Goal: Book appointment/travel/reservation

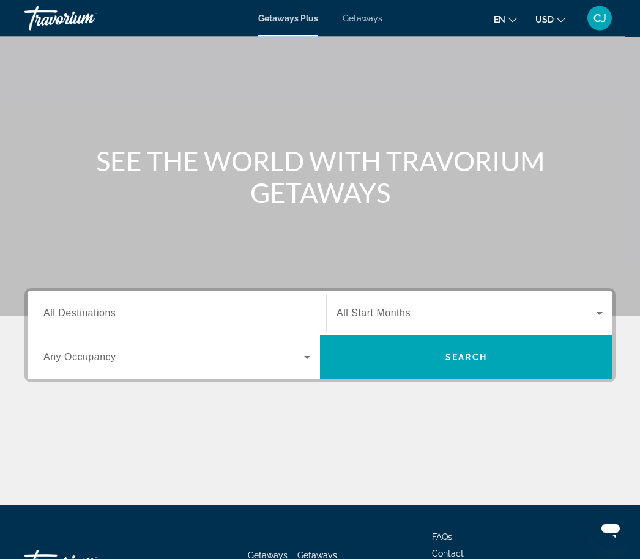
scroll to position [51, 0]
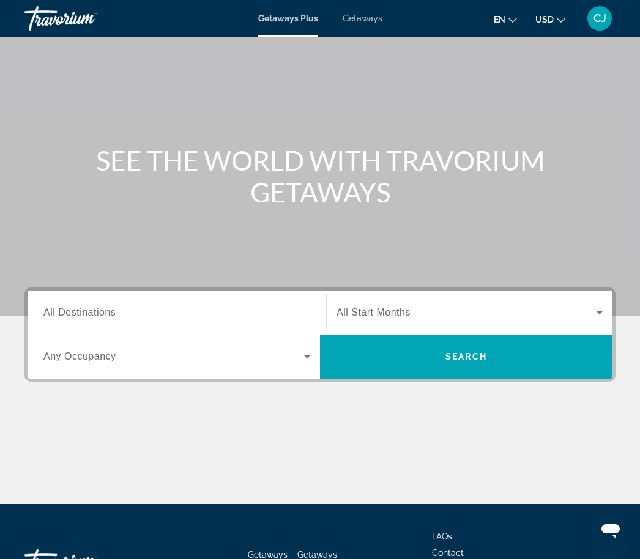
click at [556, 314] on span "Search widget" at bounding box center [466, 312] width 260 height 15
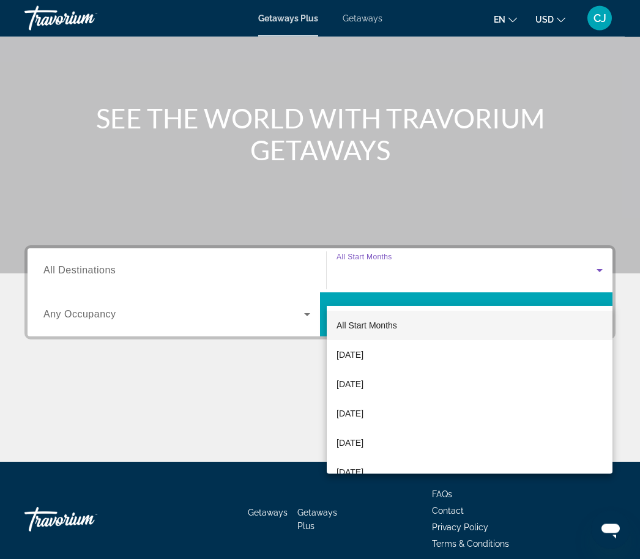
scroll to position [106, 0]
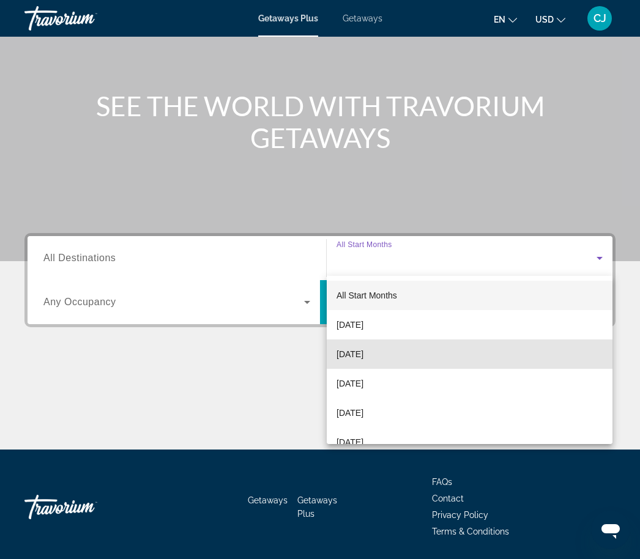
click at [363, 355] on span "[DATE]" at bounding box center [349, 354] width 27 height 15
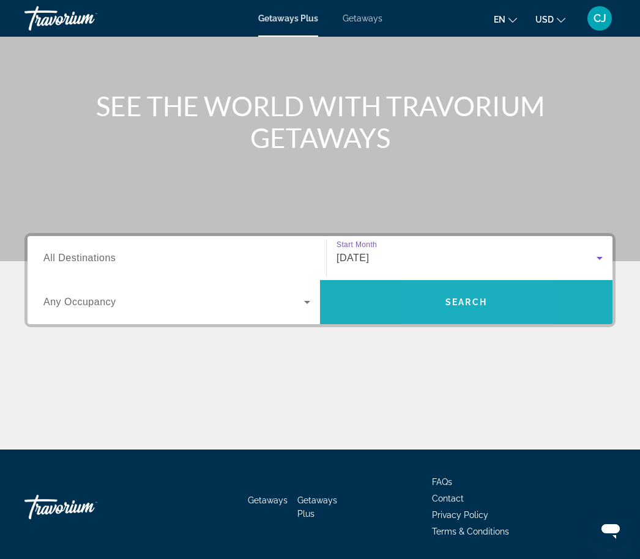
click at [430, 306] on span "Search widget" at bounding box center [466, 301] width 292 height 29
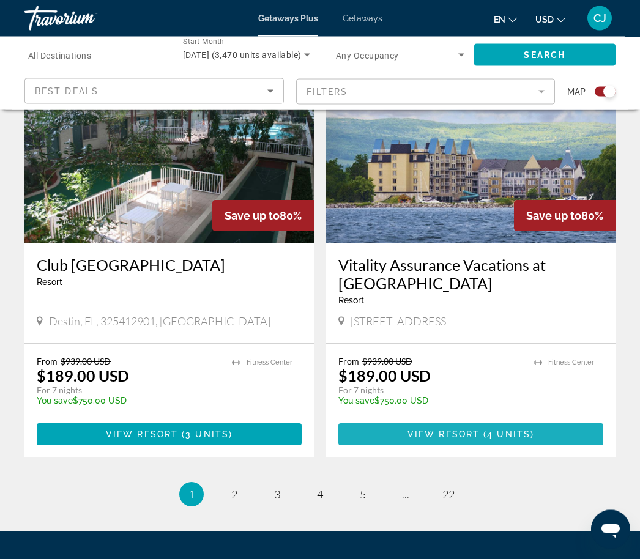
scroll to position [2645, 0]
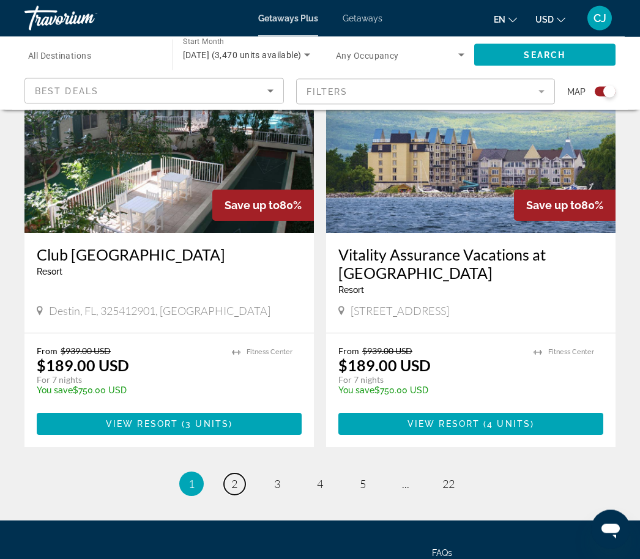
click at [237, 478] on span "2" at bounding box center [234, 484] width 6 height 13
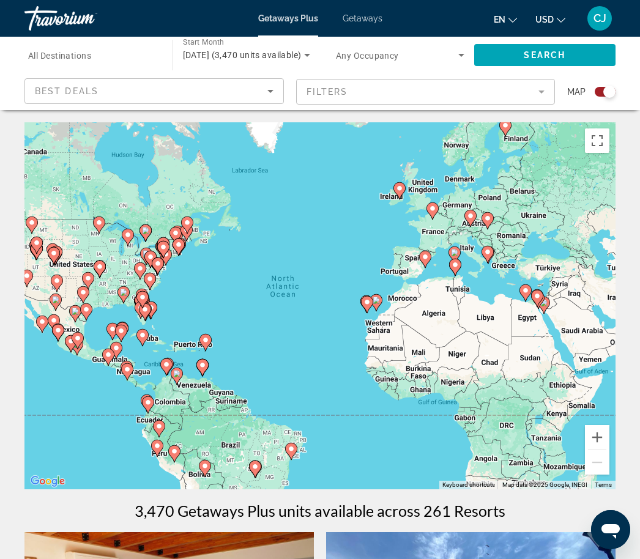
click at [522, 434] on div "To activate drag with keyboard, press Alt + Enter. Once in keyboard drag state,…" at bounding box center [319, 305] width 591 height 367
click at [531, 383] on div "To activate drag with keyboard, press Alt + Enter. Once in keyboard drag state,…" at bounding box center [319, 305] width 591 height 367
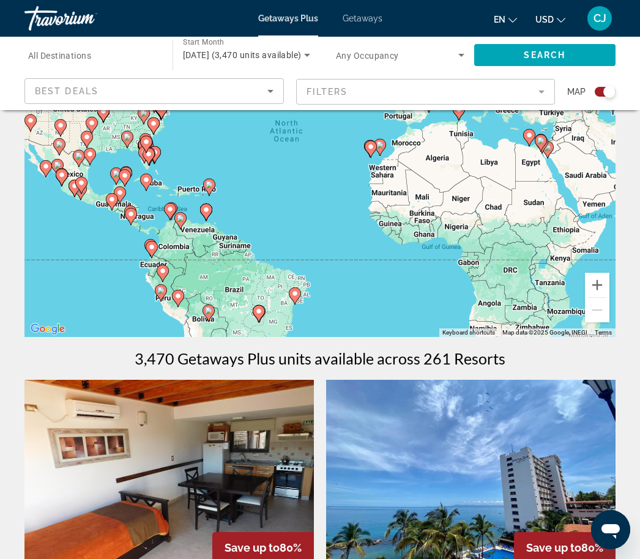
scroll to position [129, 0]
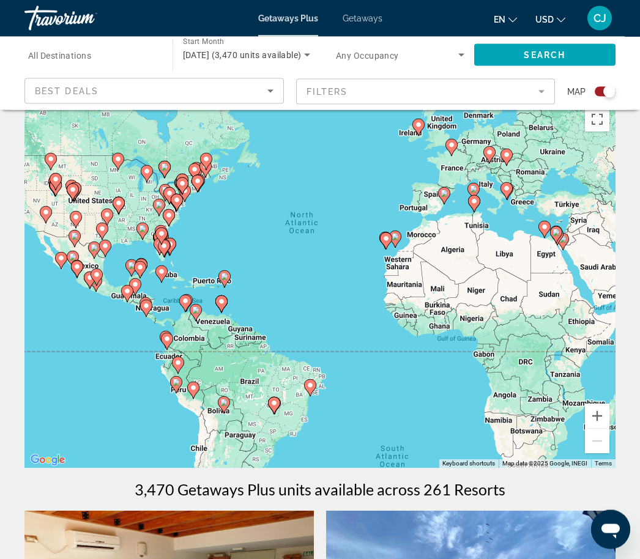
click at [545, 325] on div "To activate drag with keyboard, press Alt + Enter. Once in keyboard drag state,…" at bounding box center [319, 285] width 591 height 367
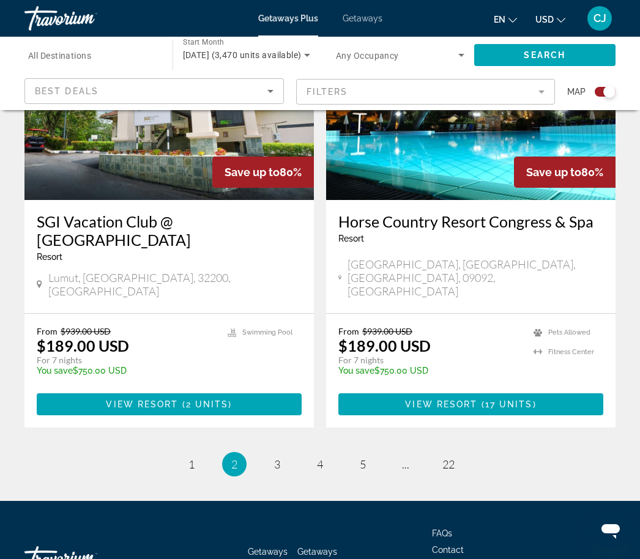
scroll to position [2700, 0]
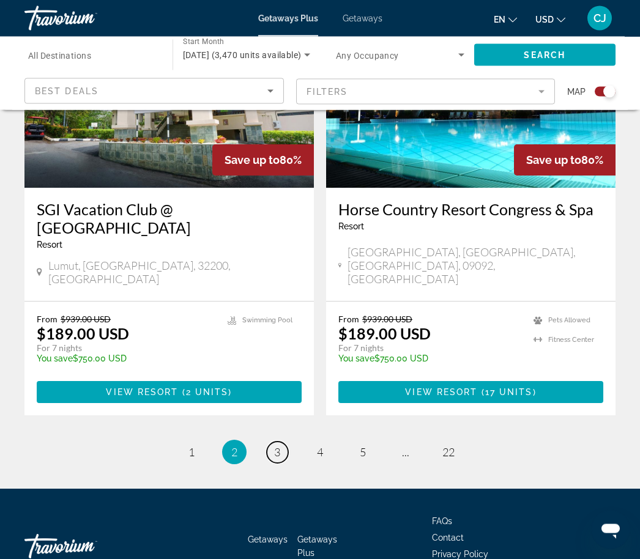
click at [272, 442] on link "page 3" at bounding box center [277, 452] width 21 height 21
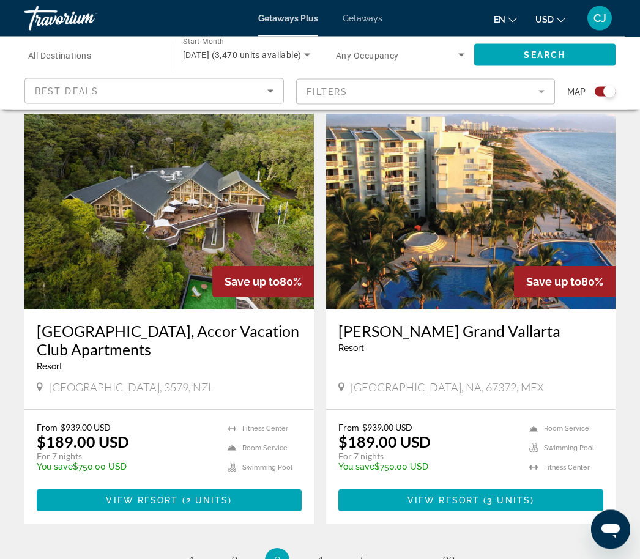
scroll to position [2664, 0]
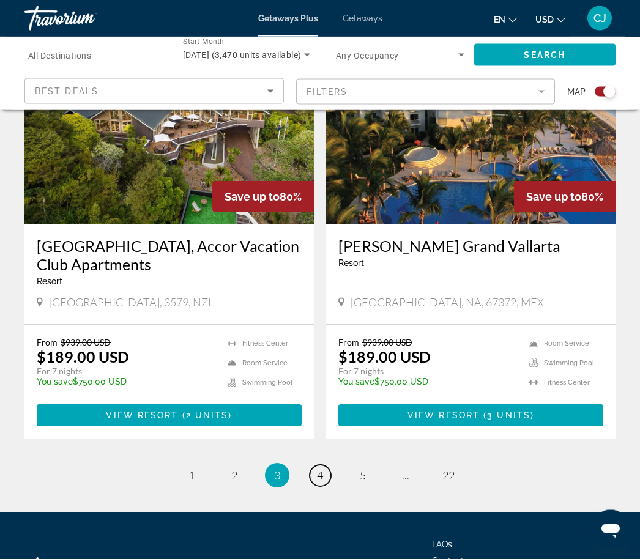
click at [320, 469] on span "4" at bounding box center [320, 475] width 6 height 13
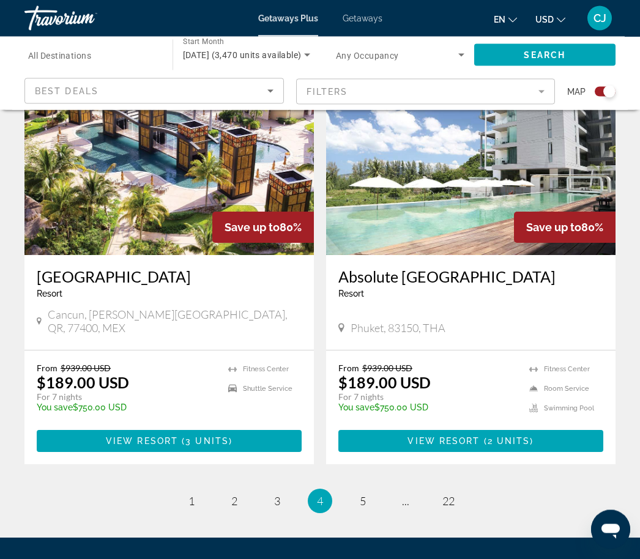
scroll to position [2618, 0]
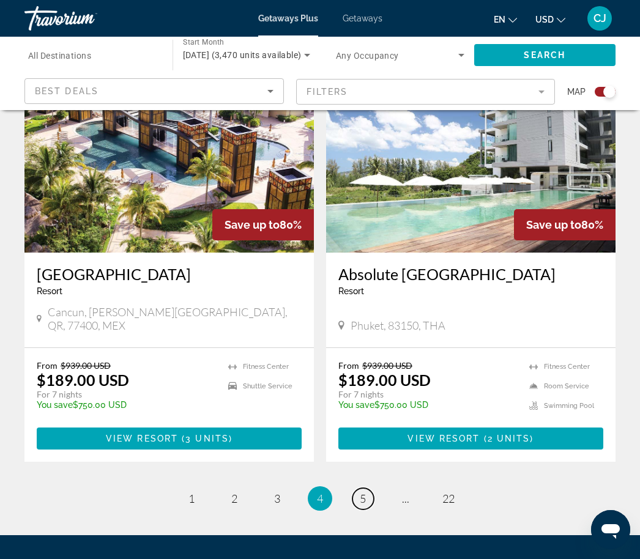
click at [369, 488] on link "page 5" at bounding box center [362, 498] width 21 height 21
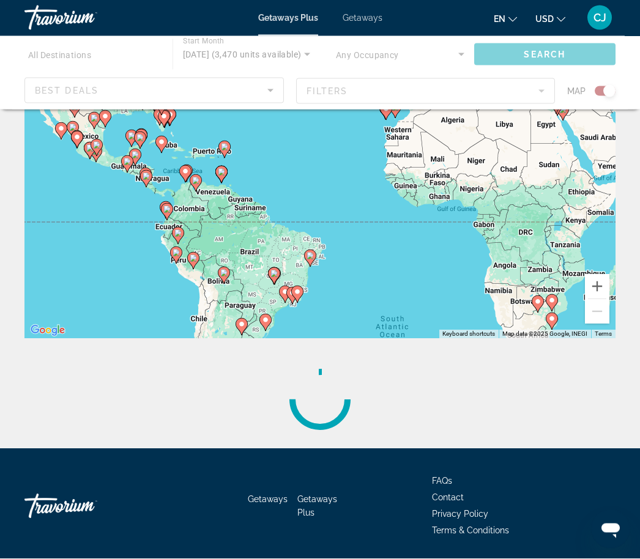
scroll to position [150, 0]
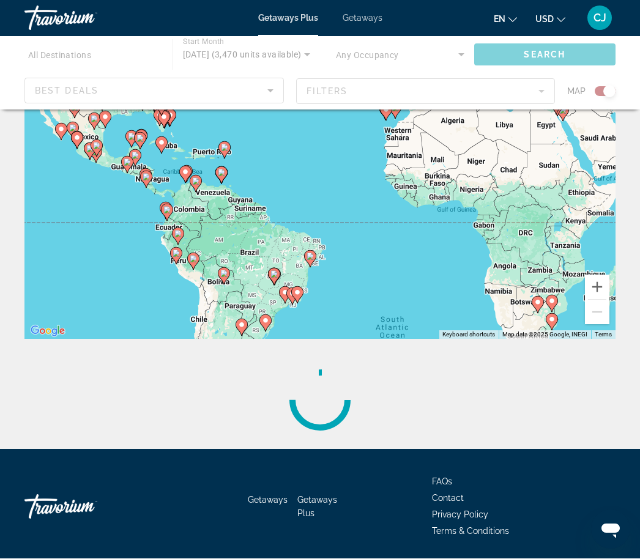
click at [584, 383] on div "Main content" at bounding box center [319, 401] width 591 height 98
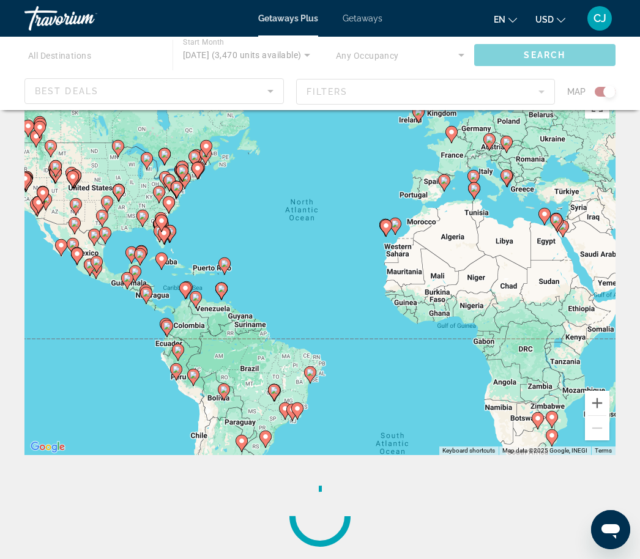
scroll to position [0, 0]
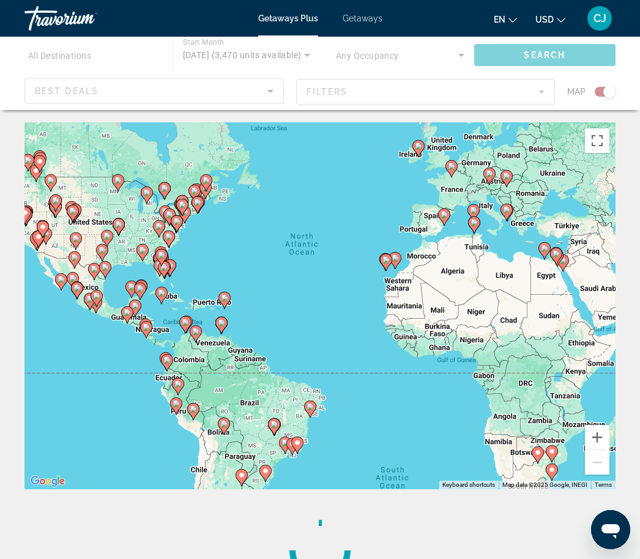
click at [560, 413] on div "To activate drag with keyboard, press Alt + Enter. Once in keyboard drag state,…" at bounding box center [319, 305] width 591 height 367
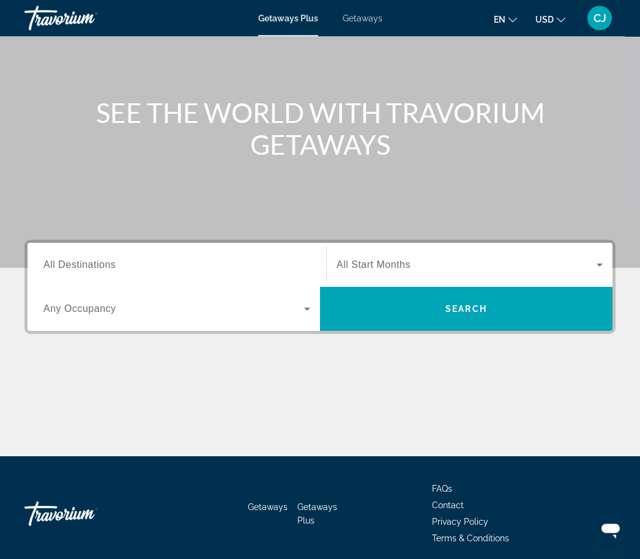
scroll to position [99, 0]
click at [615, 205] on div "Main content" at bounding box center [320, 84] width 640 height 367
click at [371, 265] on span "All Start Months" at bounding box center [373, 264] width 74 height 10
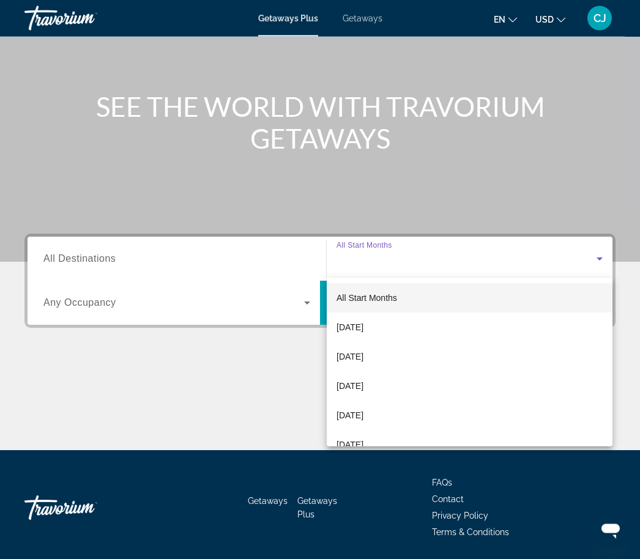
scroll to position [106, 0]
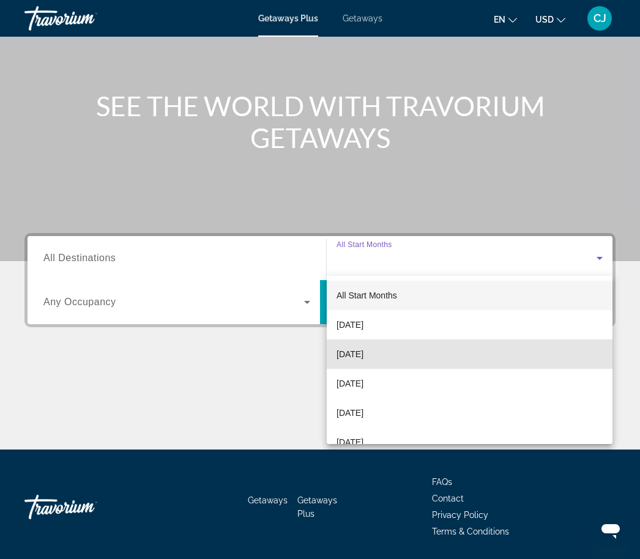
click at [363, 350] on span "[DATE]" at bounding box center [349, 354] width 27 height 15
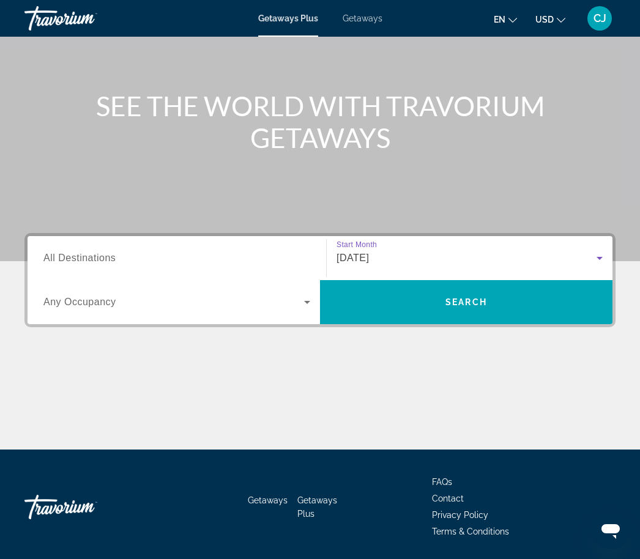
click at [443, 303] on span "Search widget" at bounding box center [466, 301] width 292 height 29
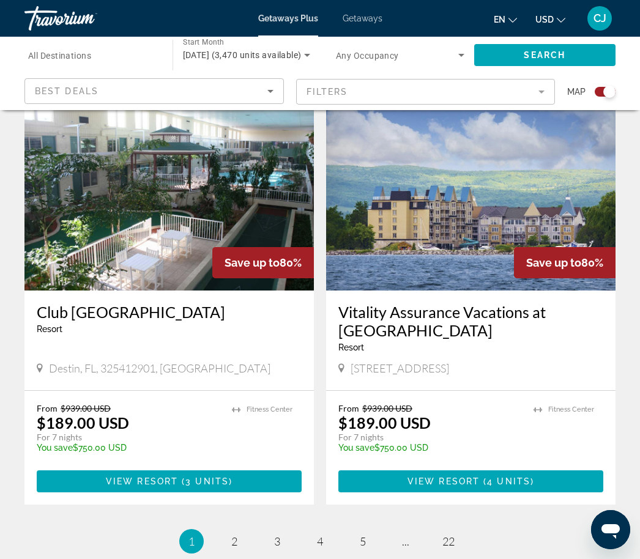
scroll to position [2645, 0]
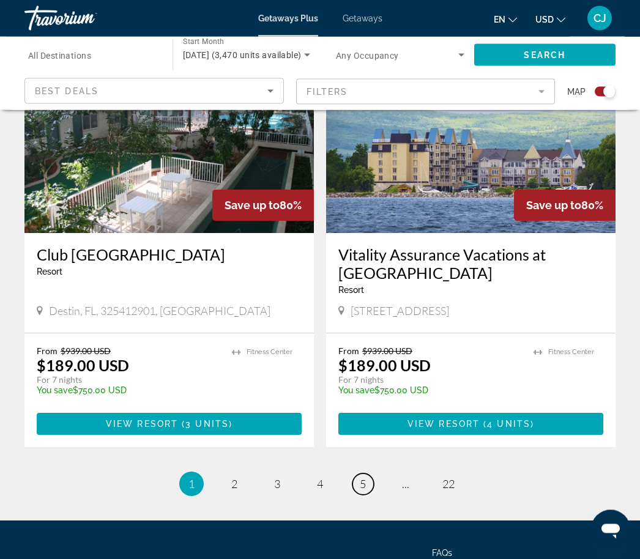
click at [361, 474] on link "page 5" at bounding box center [362, 484] width 21 height 21
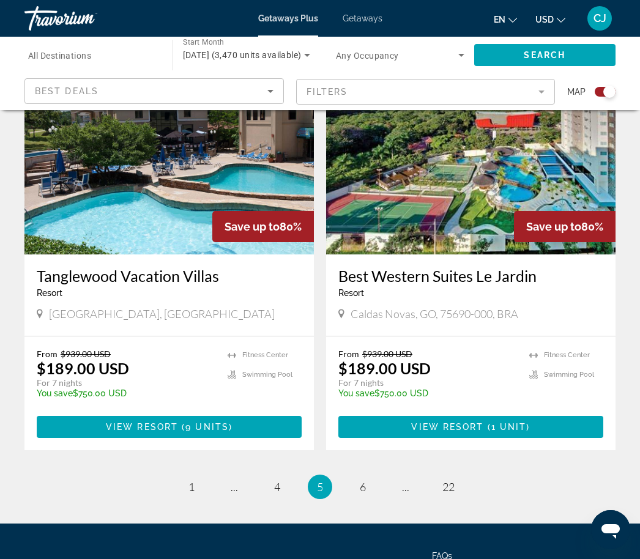
scroll to position [2664, 0]
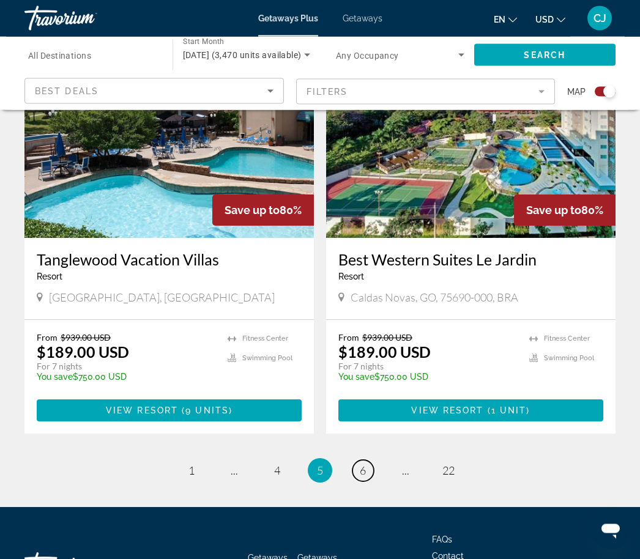
click at [360, 460] on link "page 6" at bounding box center [362, 470] width 21 height 21
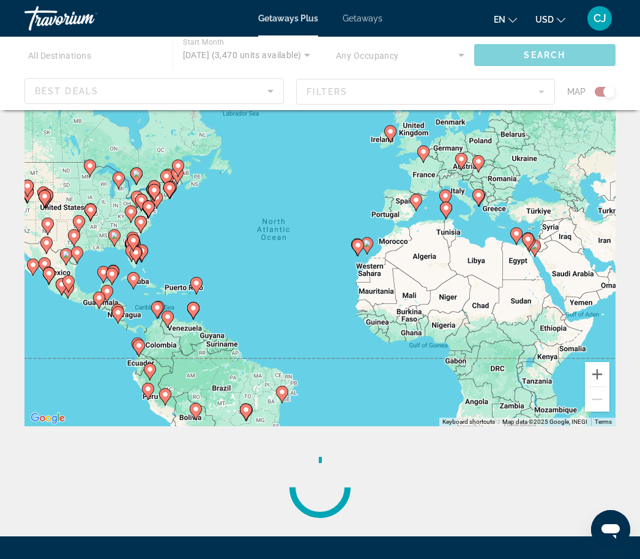
scroll to position [62, 0]
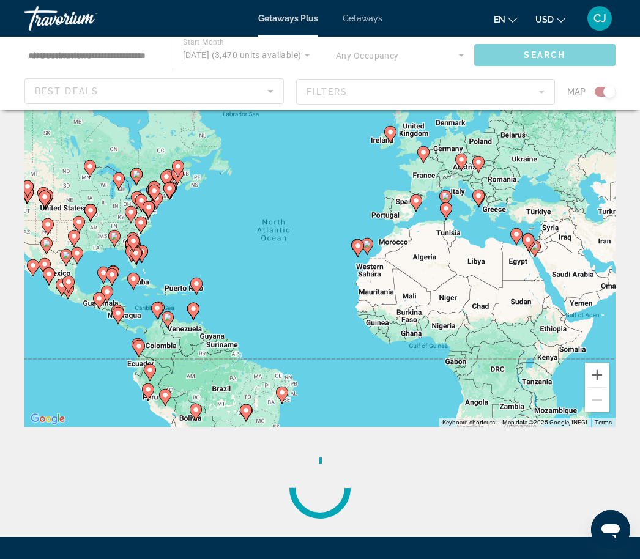
click at [173, 176] on gmp-advanced-marker "Main content" at bounding box center [178, 169] width 12 height 18
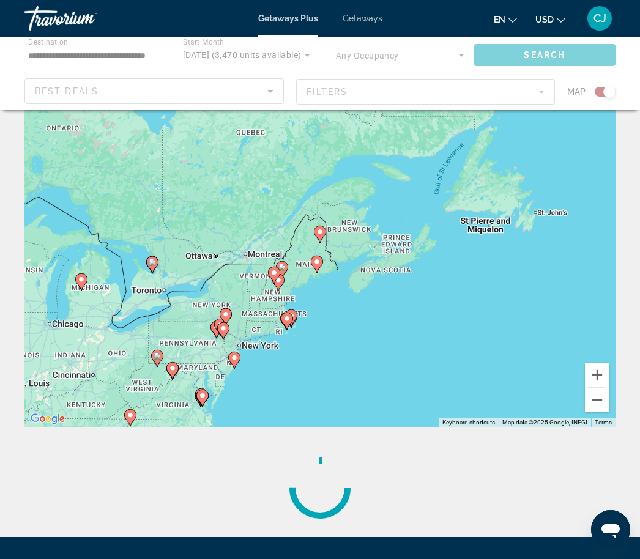
click at [332, 232] on div "To navigate, press the arrow keys. To activate drag with keyboard, press Alt + …" at bounding box center [319, 243] width 591 height 367
click at [355, 230] on div "To activate drag with keyboard, press Alt + Enter. Once in keyboard drag state,…" at bounding box center [319, 243] width 591 height 367
click at [342, 227] on div "To activate drag with keyboard, press Alt + Enter. Once in keyboard drag state,…" at bounding box center [319, 243] width 591 height 367
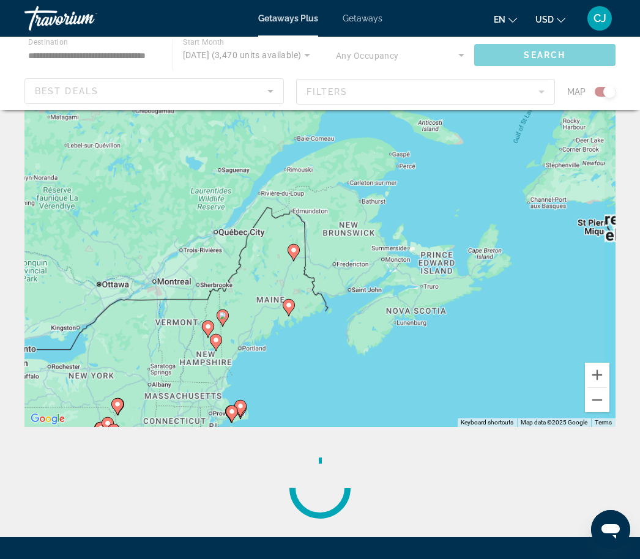
click at [341, 231] on div "To activate drag with keyboard, press Alt + Enter. Once in keyboard drag state,…" at bounding box center [319, 243] width 591 height 367
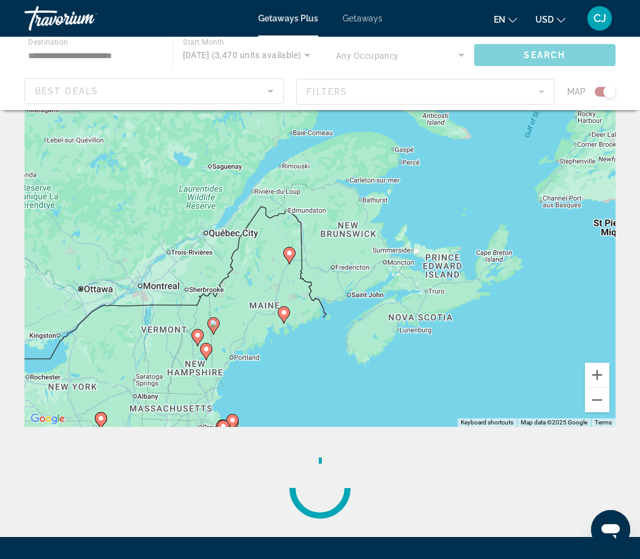
click at [289, 312] on icon "Main content" at bounding box center [283, 315] width 11 height 16
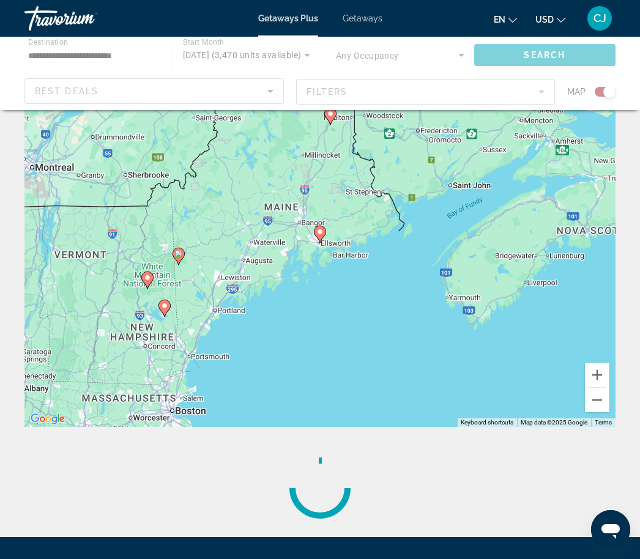
type input "**********"
click at [323, 240] on gmp-advanced-marker "Main content" at bounding box center [320, 234] width 12 height 18
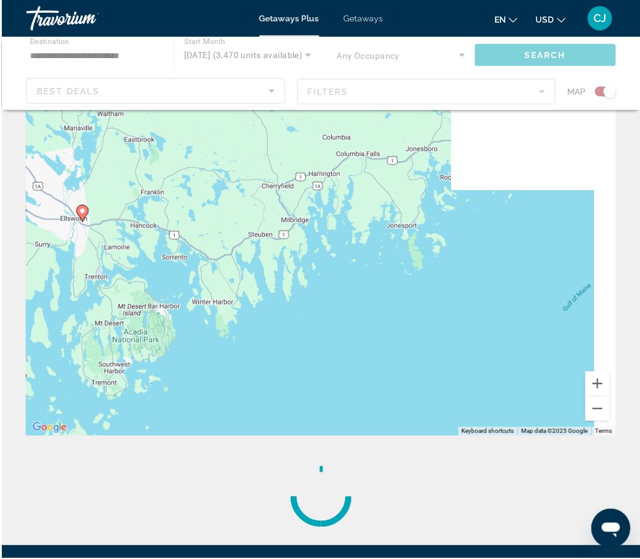
scroll to position [54, 0]
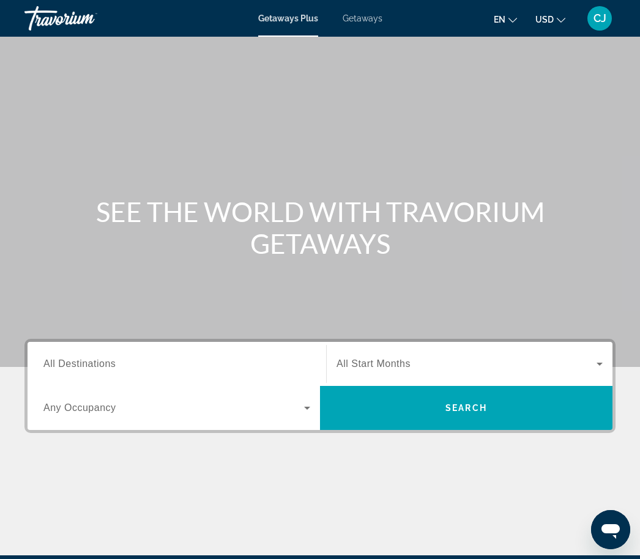
click at [313, 405] on icon "Search widget" at bounding box center [307, 408] width 15 height 15
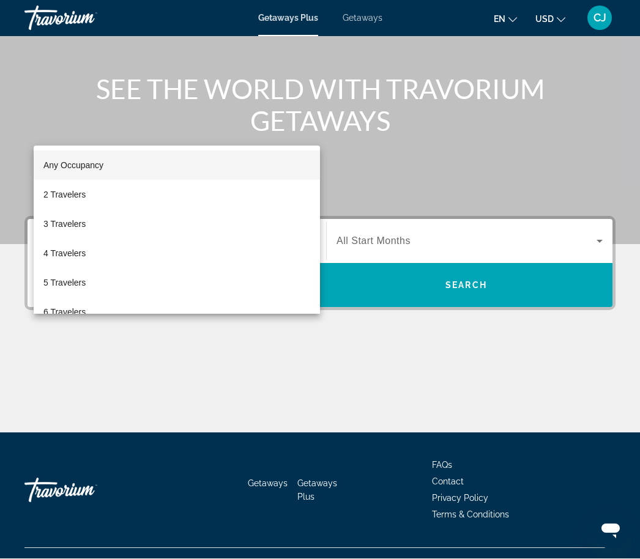
scroll to position [146, 0]
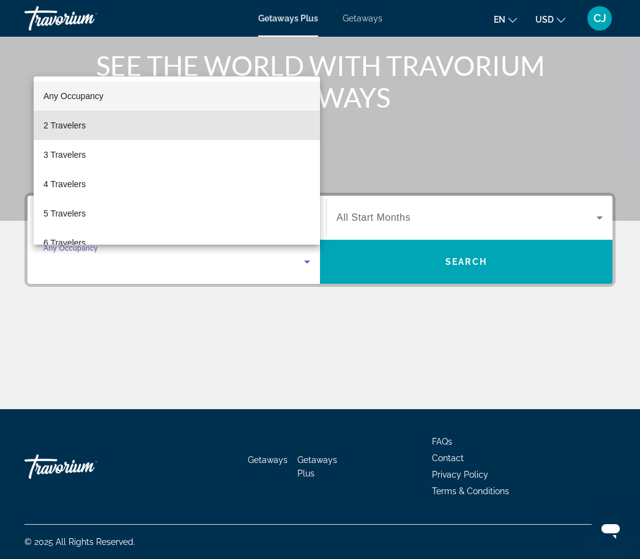
click at [68, 122] on span "2 Travelers" at bounding box center [64, 125] width 42 height 15
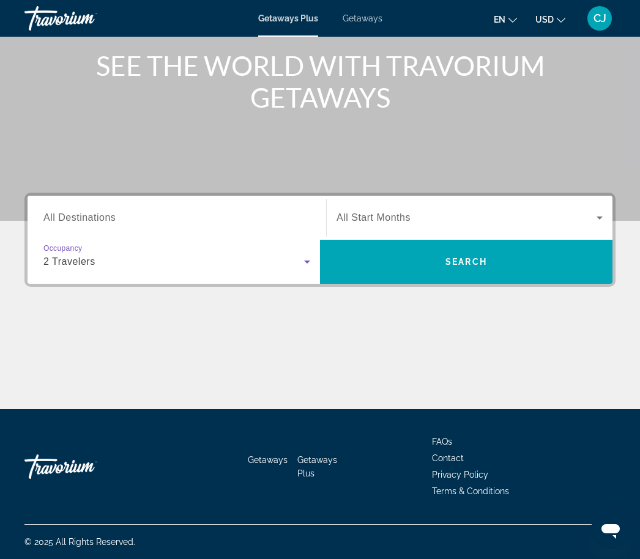
click at [412, 211] on span "Search widget" at bounding box center [466, 217] width 260 height 15
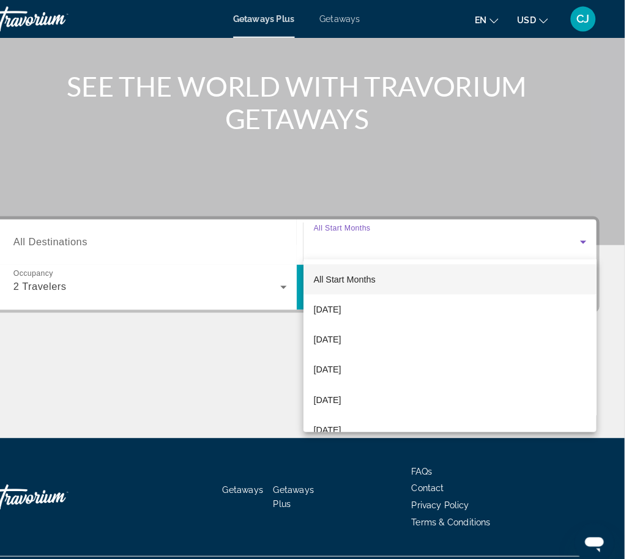
scroll to position [127, 0]
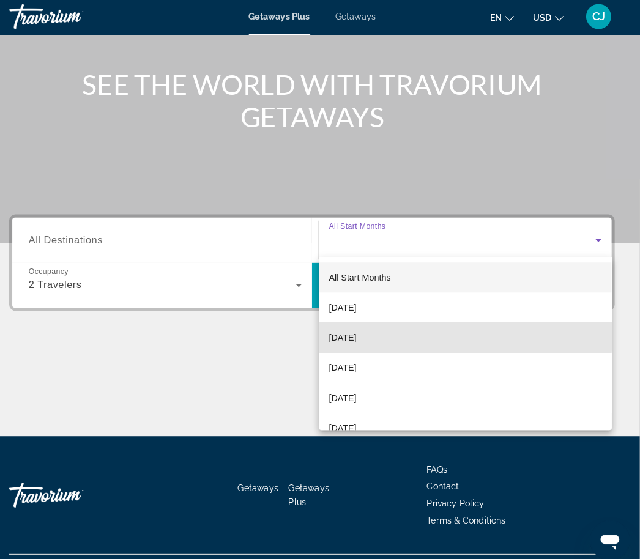
click at [350, 328] on span "[DATE]" at bounding box center [349, 332] width 27 height 15
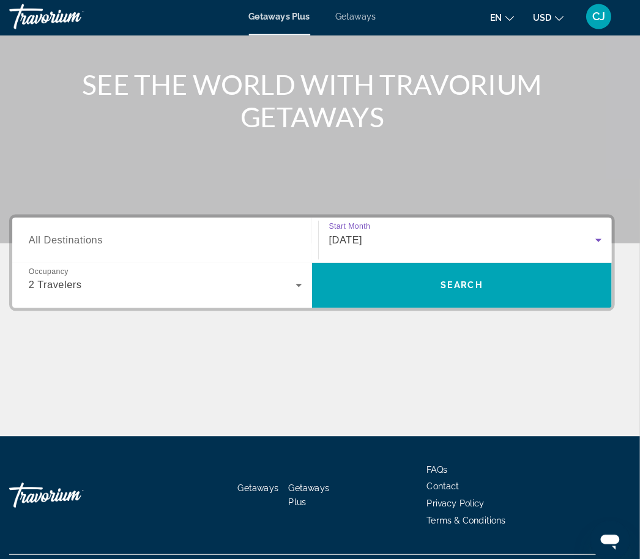
click at [519, 290] on span "Search widget" at bounding box center [466, 280] width 292 height 29
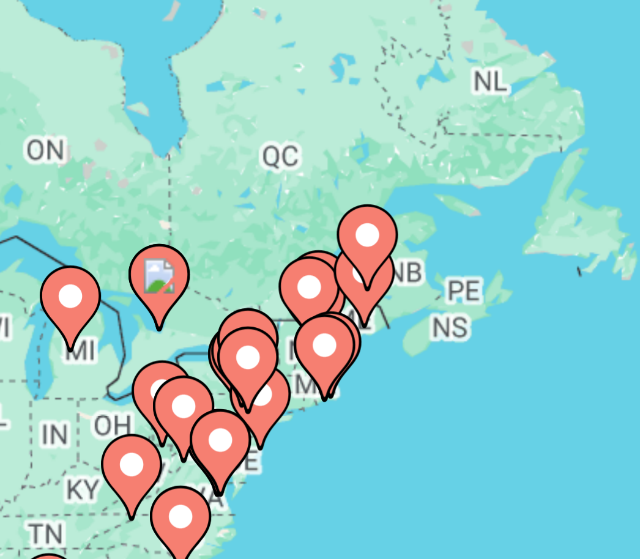
click at [309, 237] on image "Main content" at bounding box center [312, 240] width 7 height 7
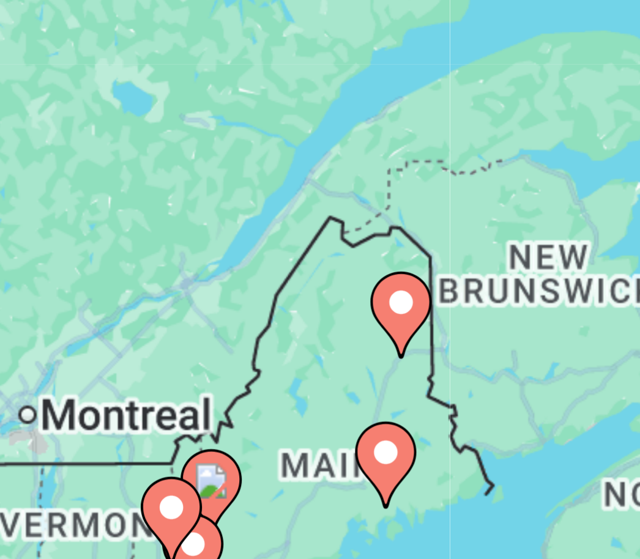
click at [313, 280] on image "Main content" at bounding box center [316, 283] width 7 height 7
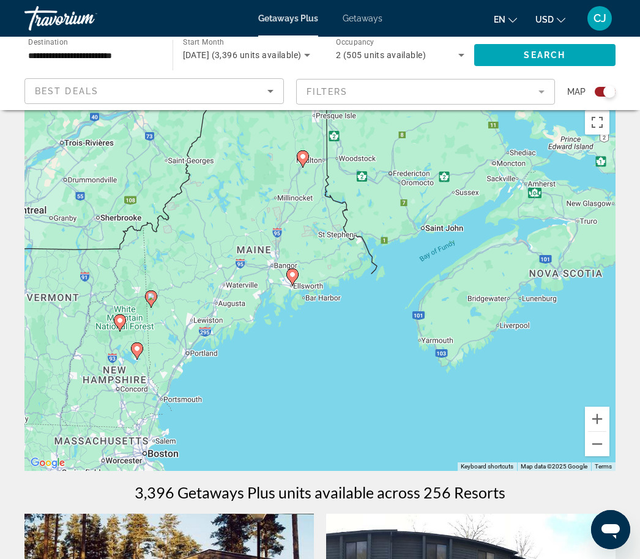
scroll to position [0, 0]
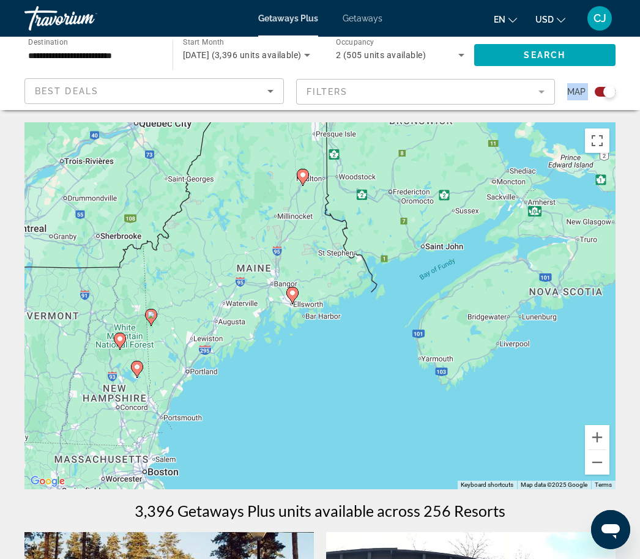
type input "**********"
click at [295, 292] on image "Main content" at bounding box center [292, 292] width 7 height 7
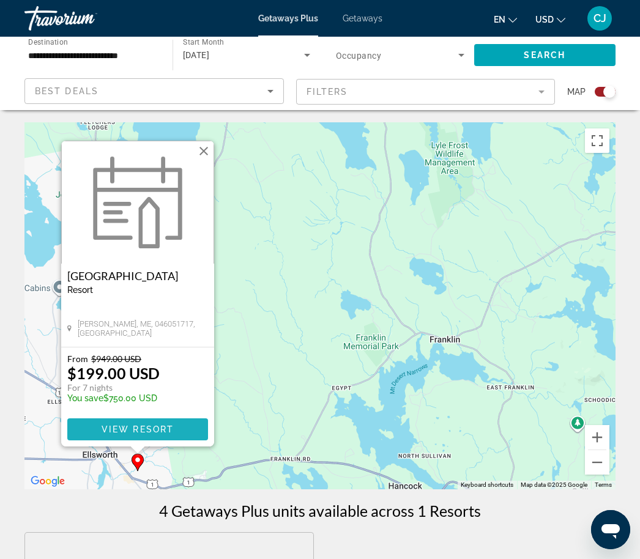
click at [171, 429] on span "View Resort" at bounding box center [138, 429] width 72 height 10
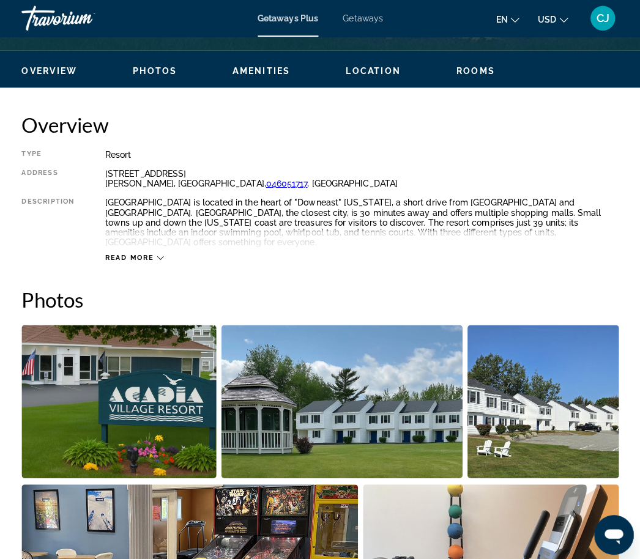
scroll to position [565, 0]
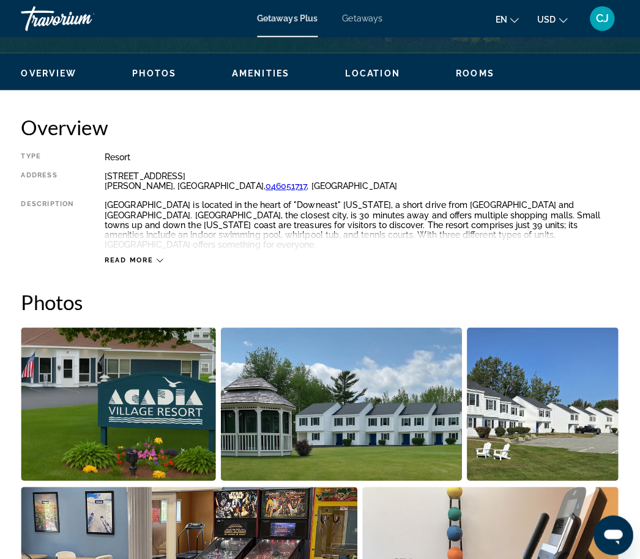
click at [168, 386] on img "Open full-screen image slider" at bounding box center [120, 400] width 193 height 152
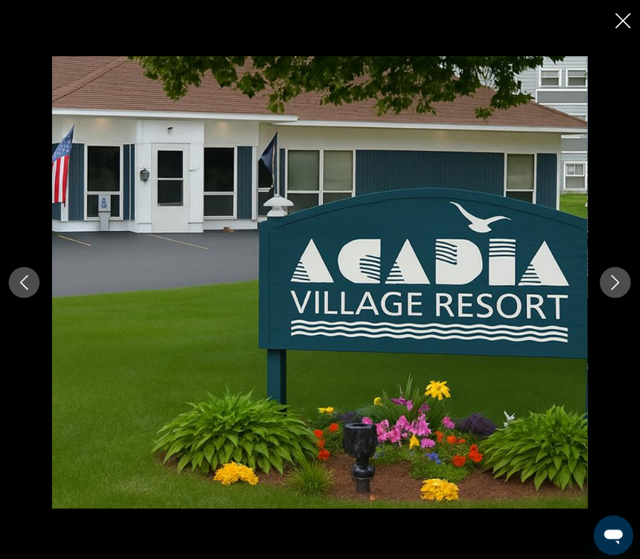
click at [597, 291] on button "Next image" at bounding box center [612, 279] width 31 height 31
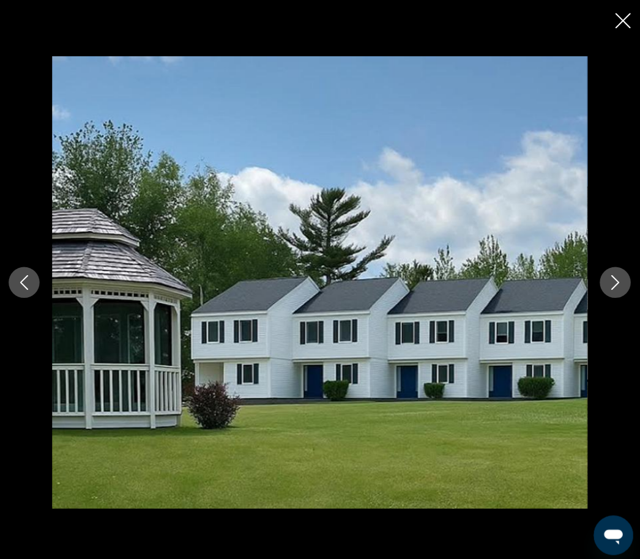
click at [612, 287] on icon "Next image" at bounding box center [612, 279] width 15 height 15
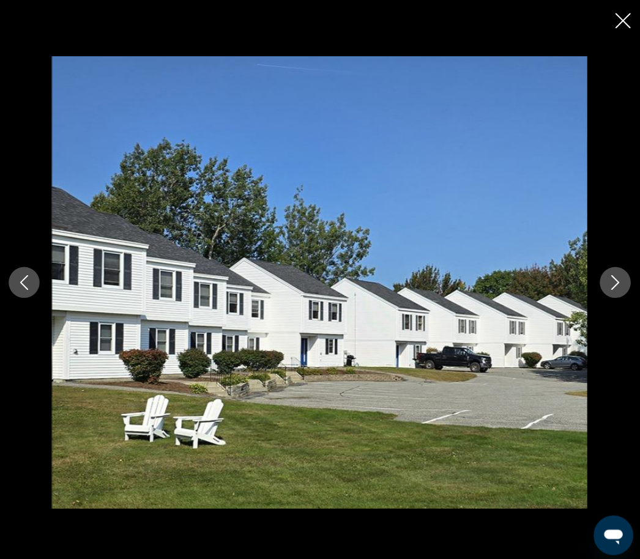
click at [613, 287] on icon "Next image" at bounding box center [612, 279] width 15 height 15
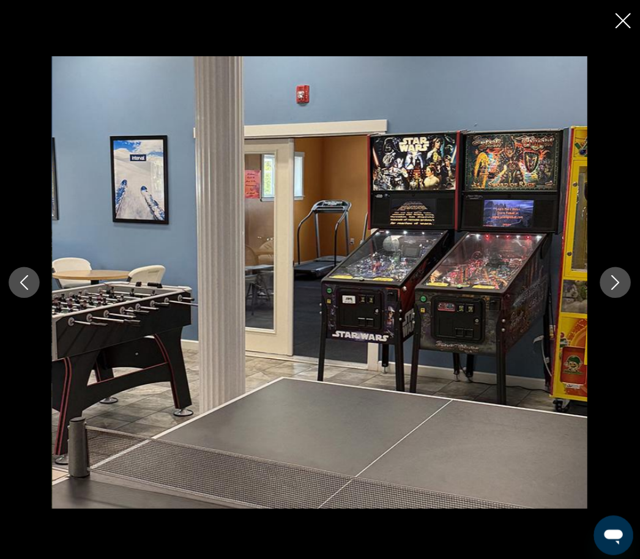
click at [617, 293] on button "Next image" at bounding box center [612, 279] width 31 height 31
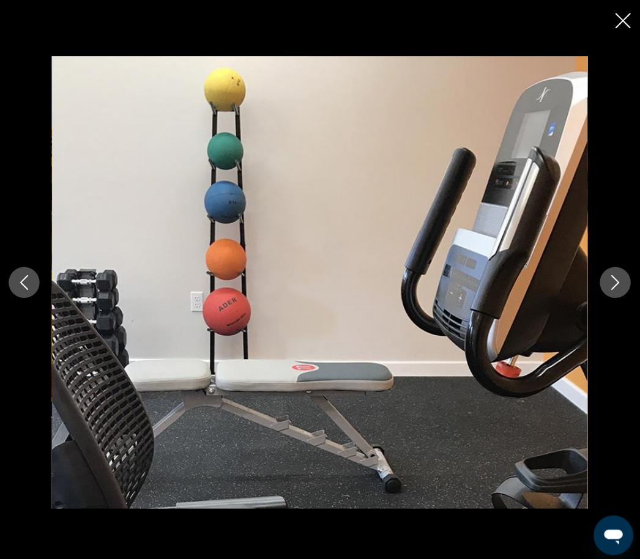
click at [614, 287] on icon "Next image" at bounding box center [612, 279] width 15 height 15
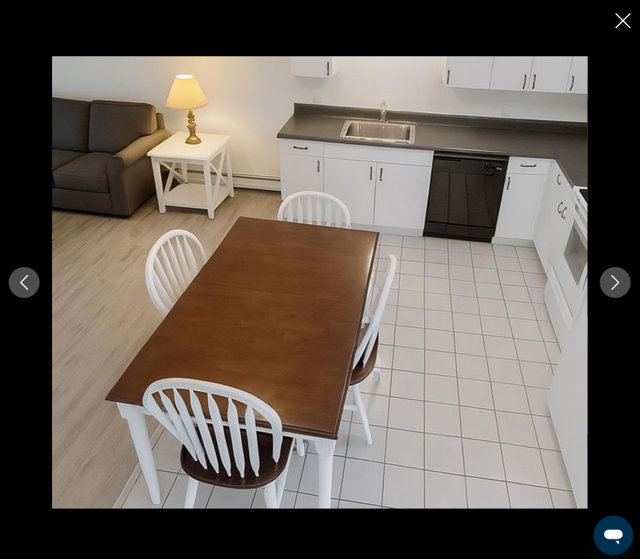
click at [22, 295] on button "Previous image" at bounding box center [27, 279] width 31 height 31
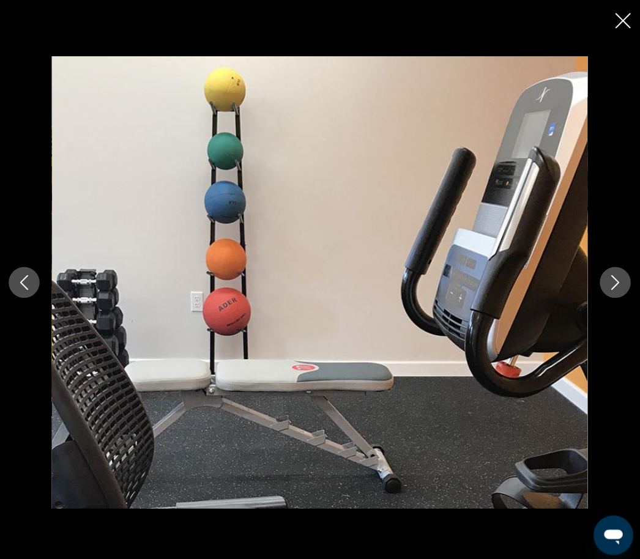
click at [28, 289] on button "Previous image" at bounding box center [27, 279] width 31 height 31
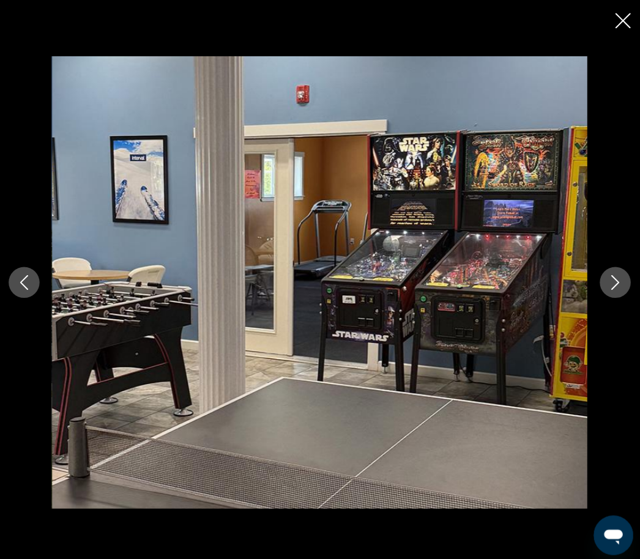
click at [31, 287] on icon "Previous image" at bounding box center [27, 279] width 15 height 15
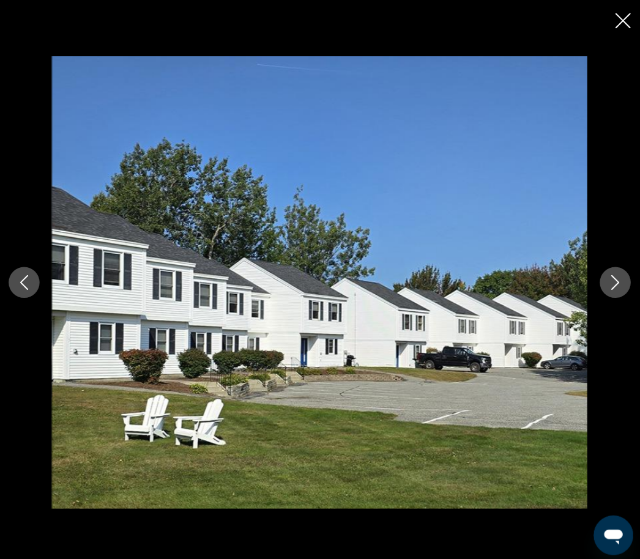
click at [28, 287] on icon "Previous image" at bounding box center [27, 279] width 15 height 15
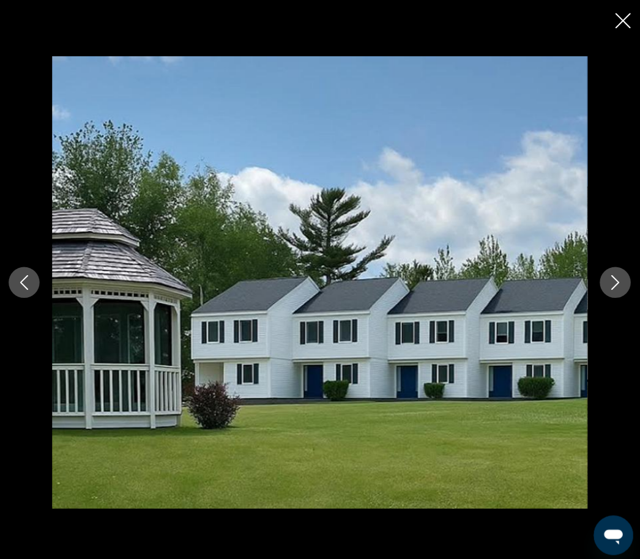
click at [21, 287] on icon "Previous image" at bounding box center [27, 279] width 15 height 15
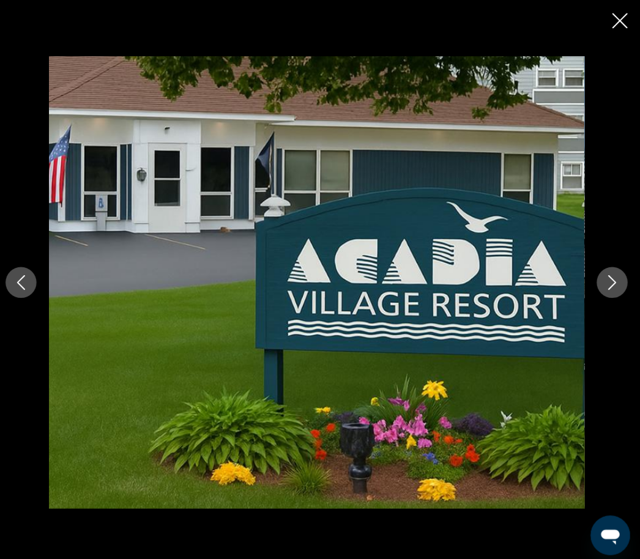
click at [608, 287] on icon "Next image" at bounding box center [612, 279] width 8 height 15
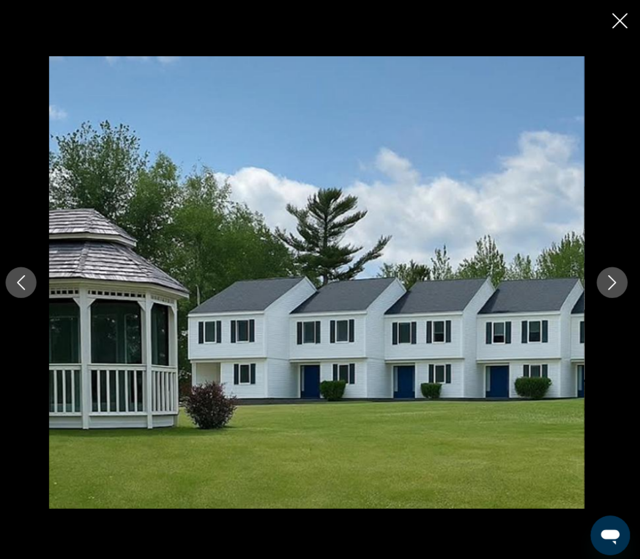
scroll to position [559, 0]
click at [608, 287] on icon "Next image" at bounding box center [612, 279] width 15 height 15
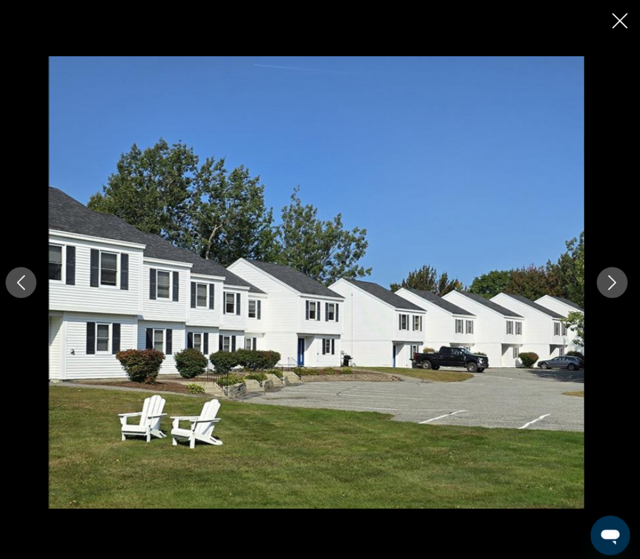
click at [606, 287] on icon "Next image" at bounding box center [612, 279] width 15 height 15
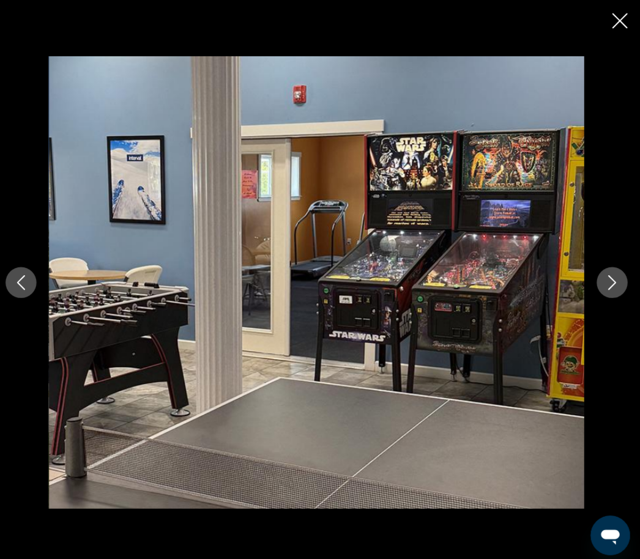
click at [606, 287] on icon "Next image" at bounding box center [612, 279] width 15 height 15
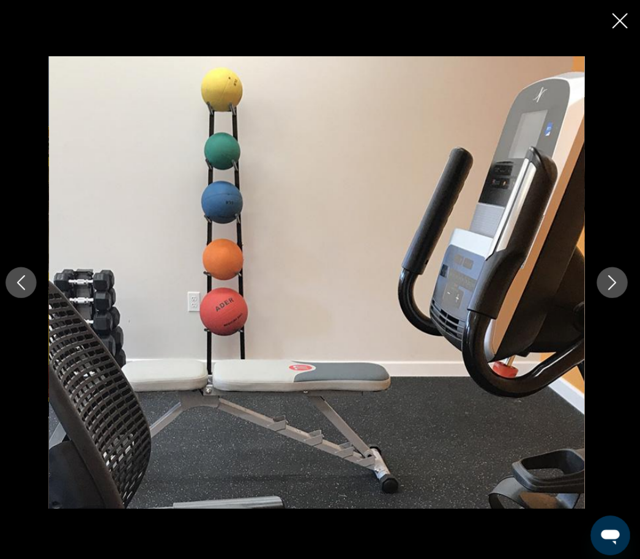
click at [611, 287] on icon "Next image" at bounding box center [612, 279] width 15 height 15
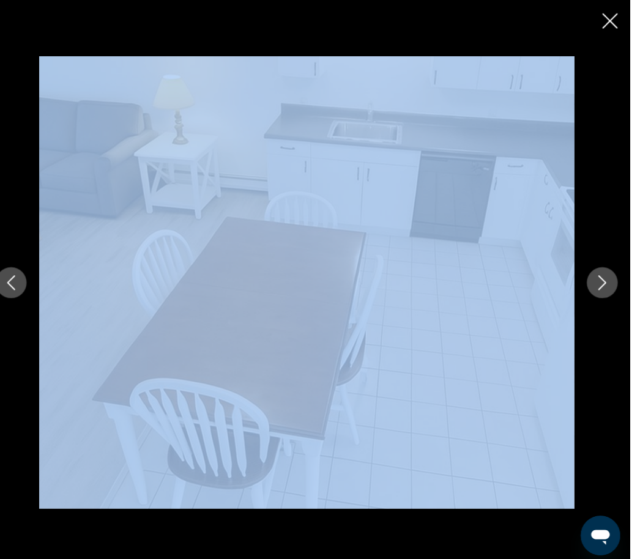
scroll to position [545, 0]
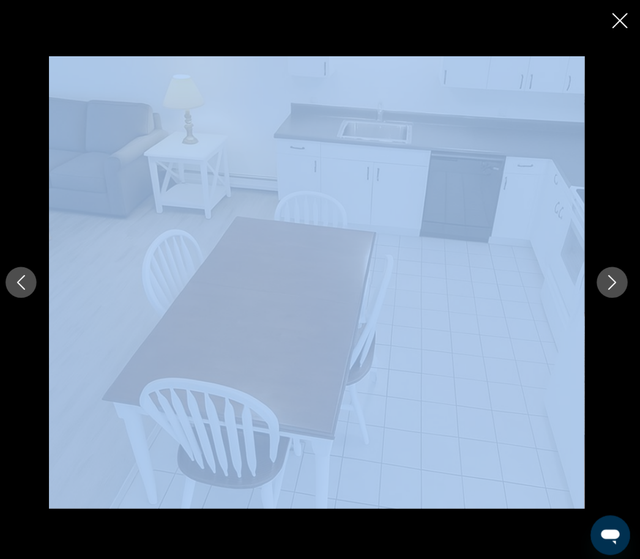
click at [612, 295] on button "Next image" at bounding box center [612, 279] width 31 height 31
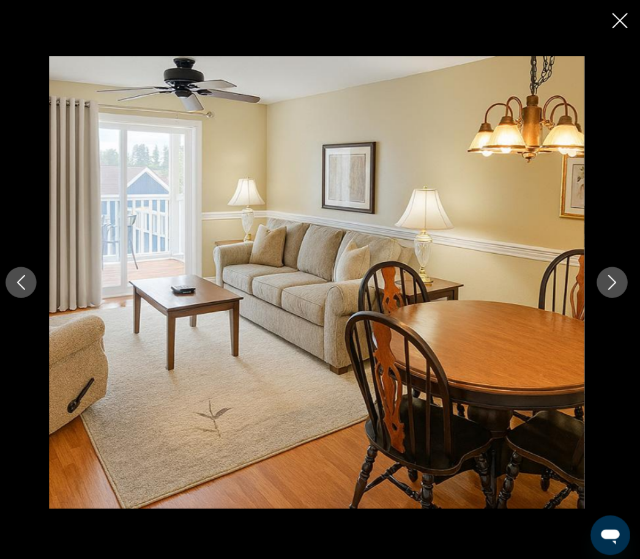
click at [608, 289] on button "Next image" at bounding box center [612, 279] width 31 height 31
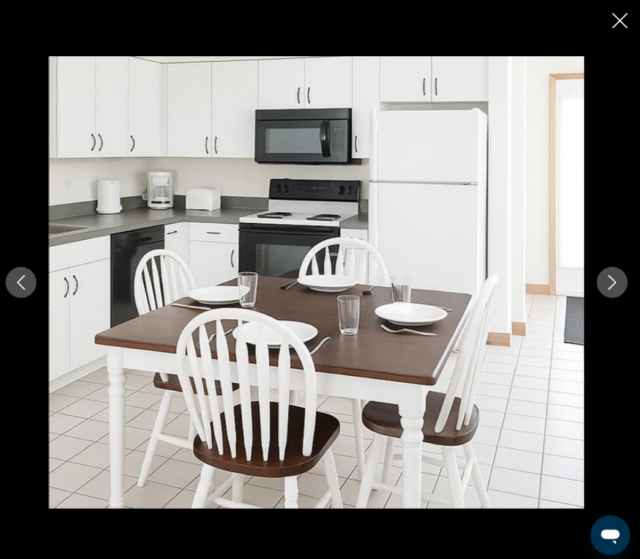
click at [607, 287] on icon "Next image" at bounding box center [612, 279] width 15 height 15
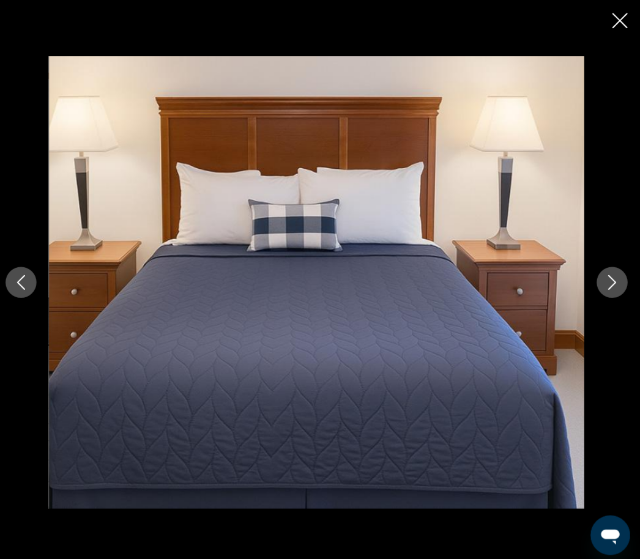
click at [605, 287] on icon "Next image" at bounding box center [612, 279] width 15 height 15
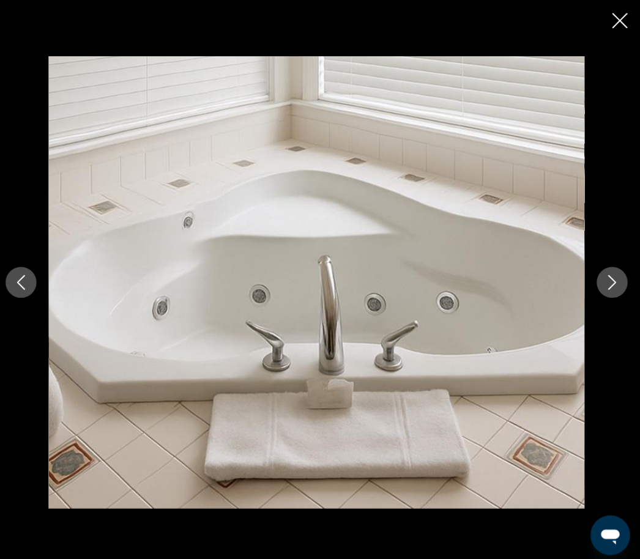
click at [597, 295] on button "Next image" at bounding box center [612, 279] width 31 height 31
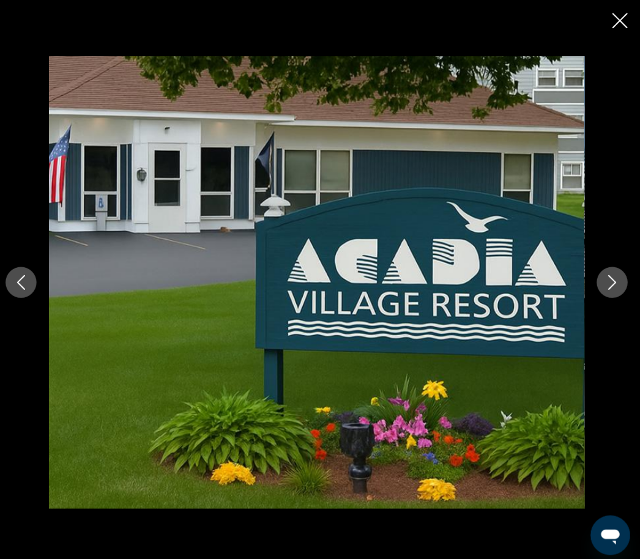
click at [605, 287] on icon "Next image" at bounding box center [612, 279] width 15 height 15
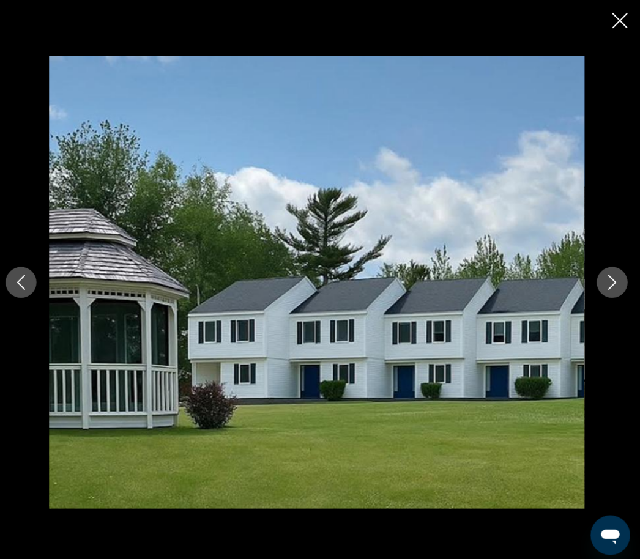
click at [605, 287] on icon "Next image" at bounding box center [612, 279] width 15 height 15
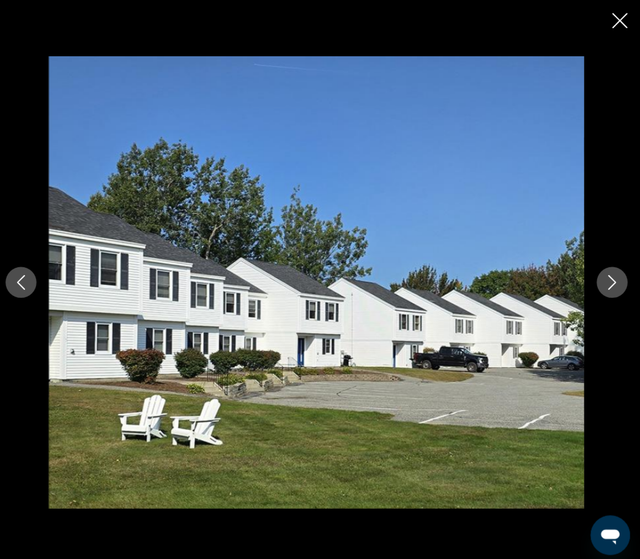
click at [605, 287] on icon "Next image" at bounding box center [612, 279] width 15 height 15
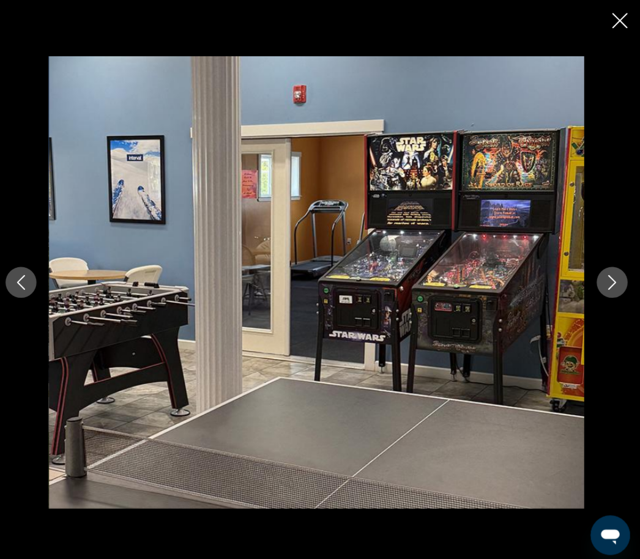
click at [607, 287] on icon "Next image" at bounding box center [612, 279] width 15 height 15
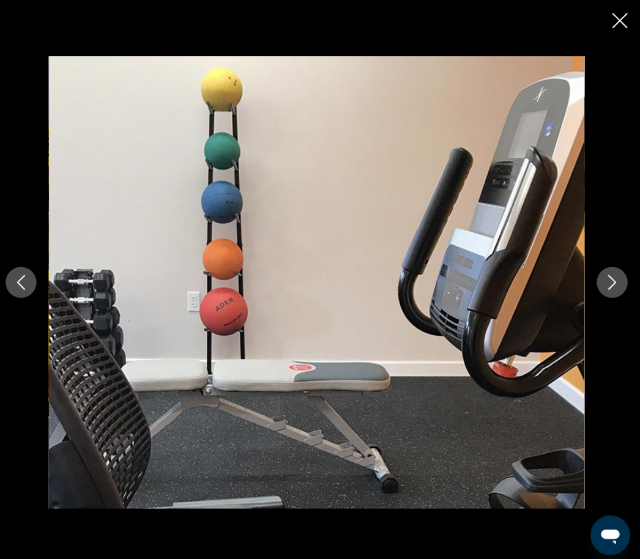
click at [607, 287] on icon "Next image" at bounding box center [612, 279] width 15 height 15
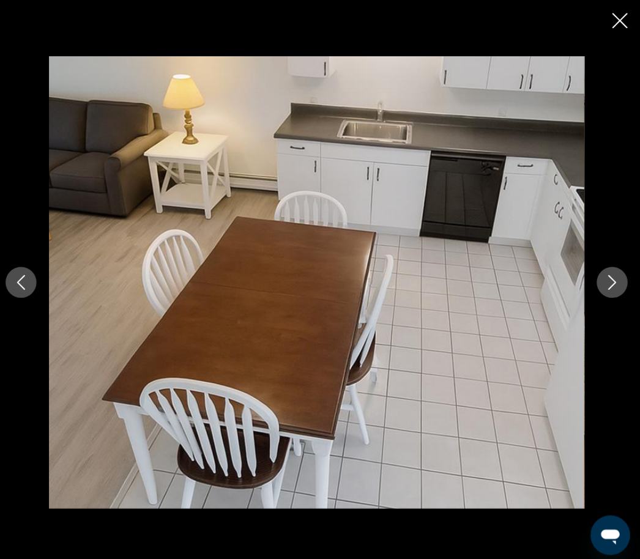
click at [612, 287] on icon "Next image" at bounding box center [612, 279] width 15 height 15
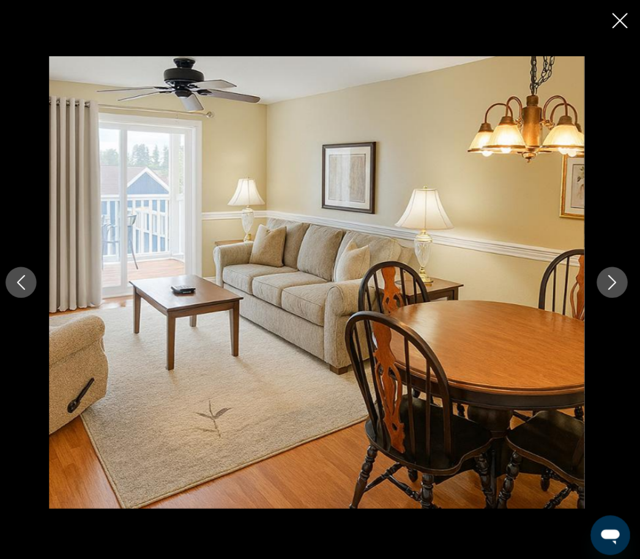
click at [612, 287] on icon "Next image" at bounding box center [612, 279] width 15 height 15
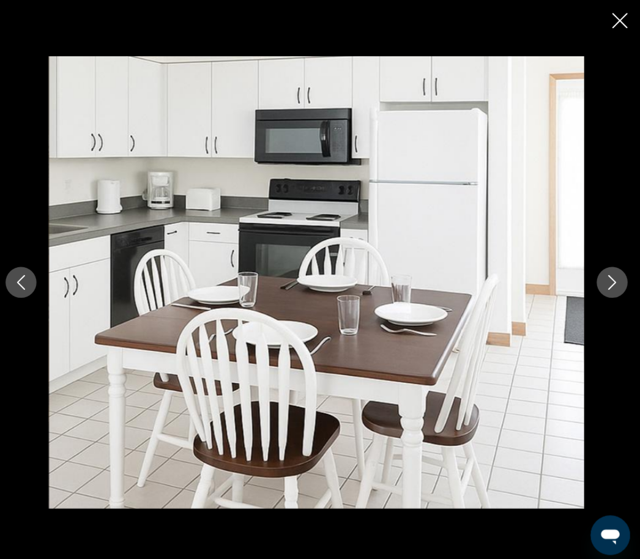
click at [608, 287] on icon "Next image" at bounding box center [612, 279] width 15 height 15
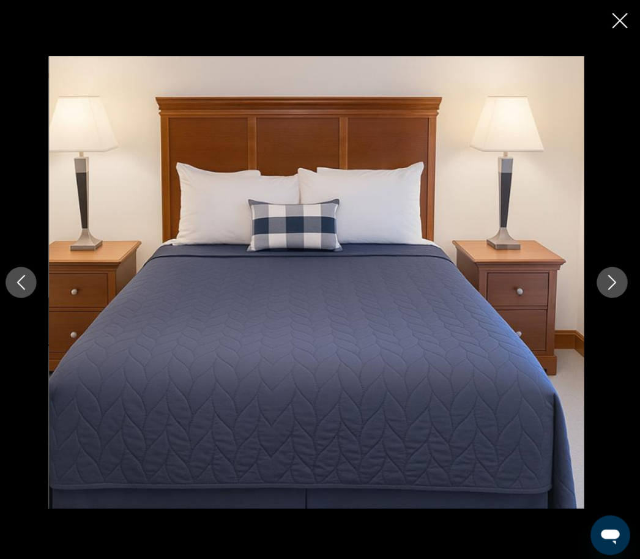
click at [608, 287] on icon "Next image" at bounding box center [612, 279] width 15 height 15
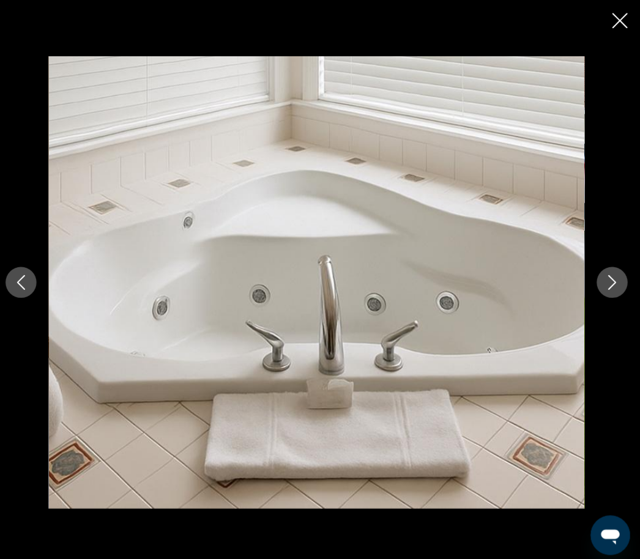
click at [612, 288] on button "Next image" at bounding box center [612, 279] width 31 height 31
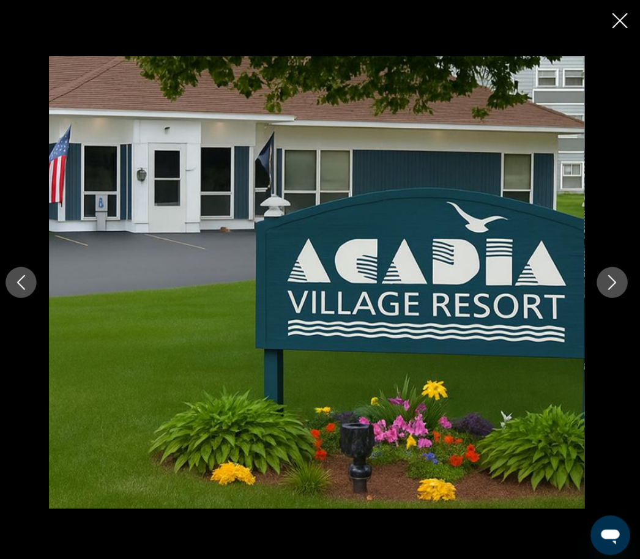
click at [613, 287] on button "Next image" at bounding box center [612, 279] width 31 height 31
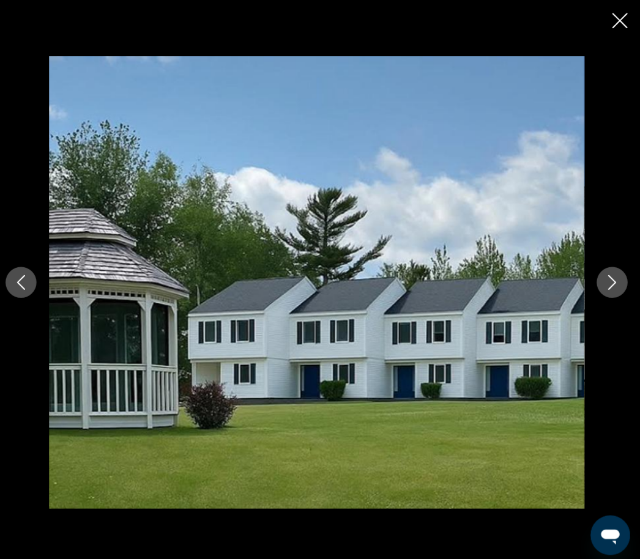
click at [613, 289] on button "Next image" at bounding box center [612, 279] width 31 height 31
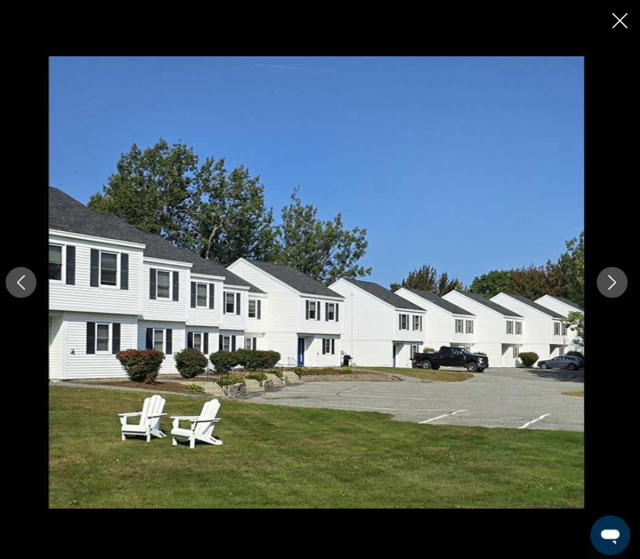
click at [613, 290] on button "Next image" at bounding box center [612, 279] width 31 height 31
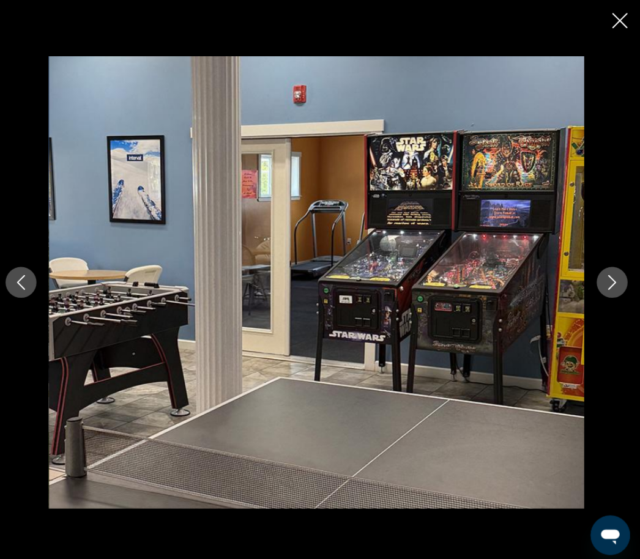
click at [614, 289] on button "Next image" at bounding box center [612, 279] width 31 height 31
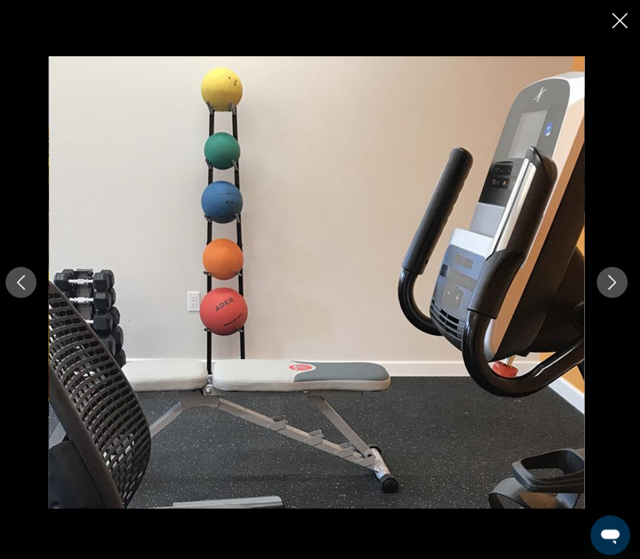
click at [597, 293] on button "Next image" at bounding box center [612, 279] width 31 height 31
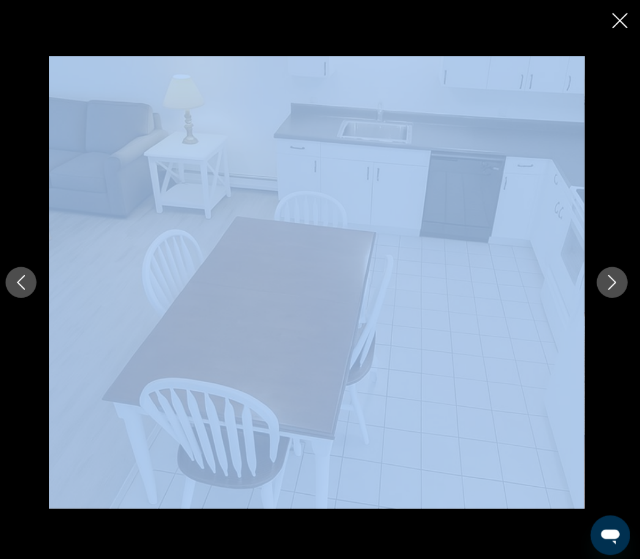
click at [610, 287] on icon "Next image" at bounding box center [612, 279] width 15 height 15
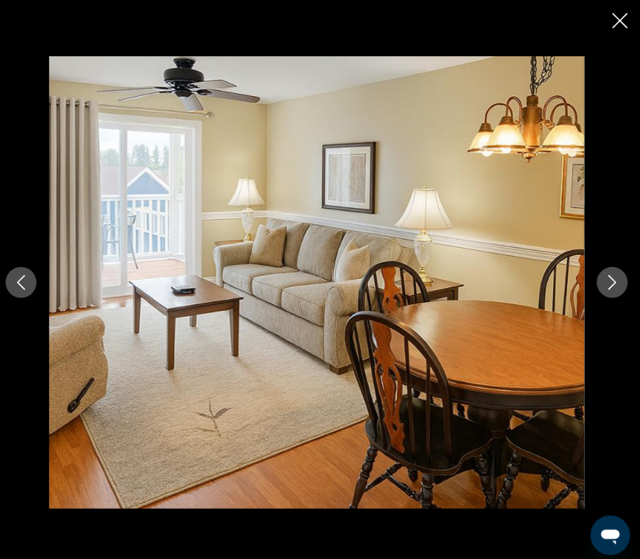
click at [623, 285] on div "prev next" at bounding box center [320, 279] width 640 height 447
click at [608, 287] on icon "Next image" at bounding box center [612, 279] width 15 height 15
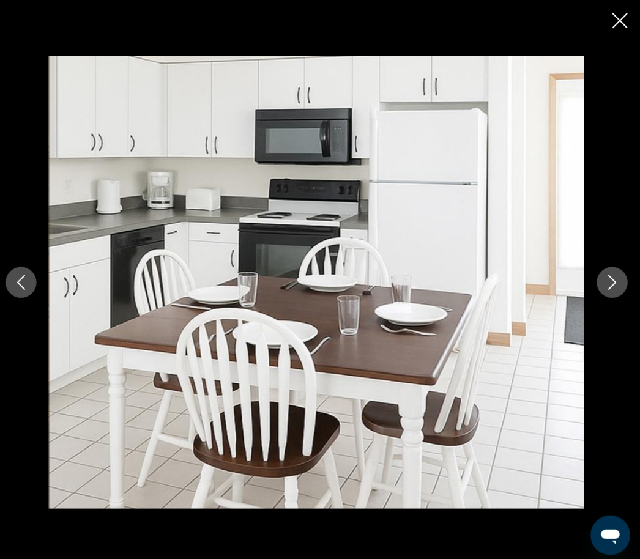
click at [609, 287] on icon "Next image" at bounding box center [612, 279] width 15 height 15
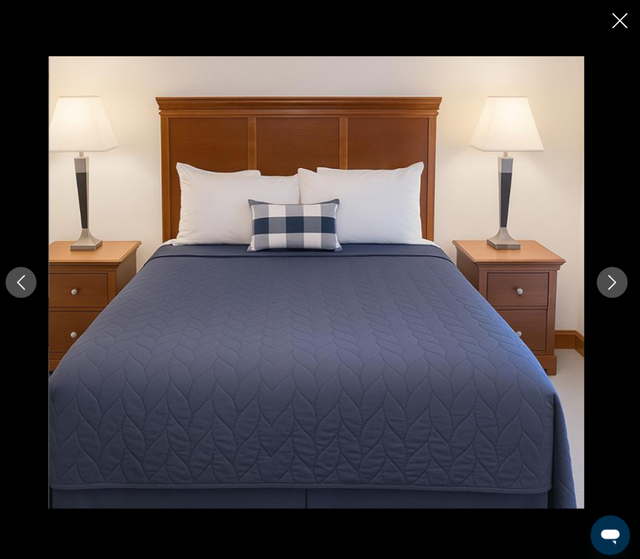
click at [610, 287] on icon "Next image" at bounding box center [612, 279] width 15 height 15
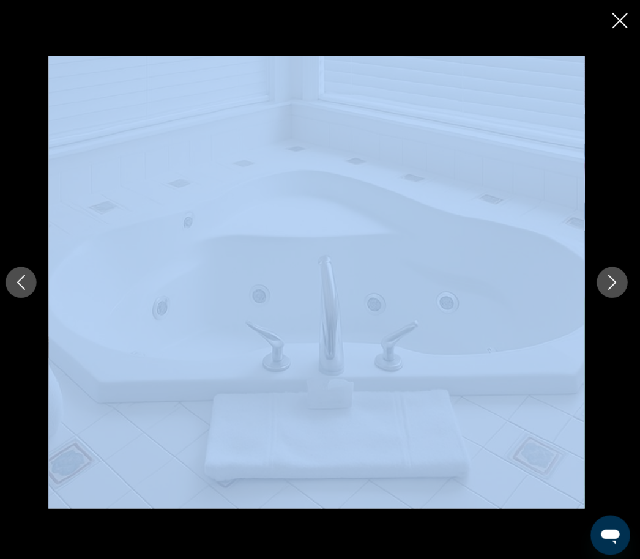
click at [609, 287] on icon "Next image" at bounding box center [612, 279] width 15 height 15
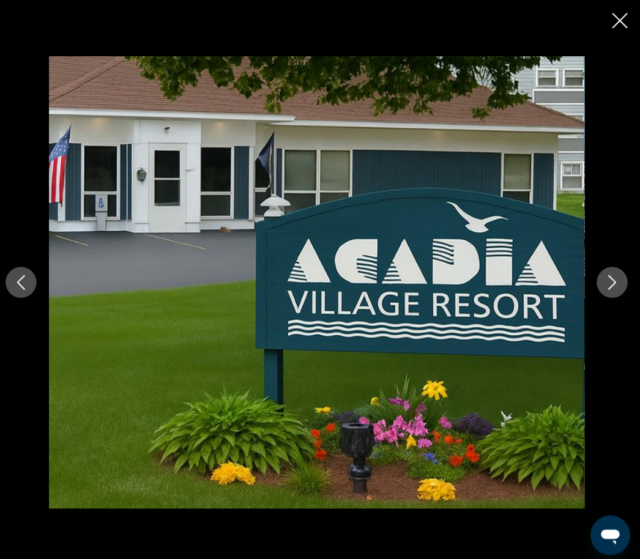
click at [608, 287] on icon "Next image" at bounding box center [612, 279] width 15 height 15
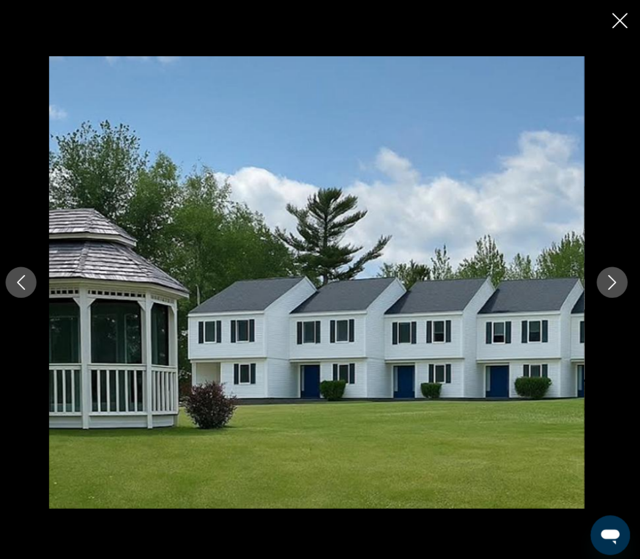
click at [606, 287] on icon "Next image" at bounding box center [612, 279] width 15 height 15
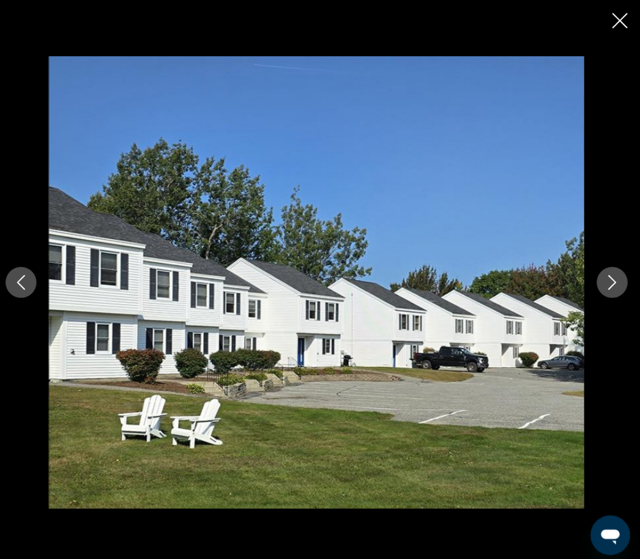
scroll to position [546, 0]
click at [614, 13] on icon "Close slideshow" at bounding box center [619, 20] width 15 height 15
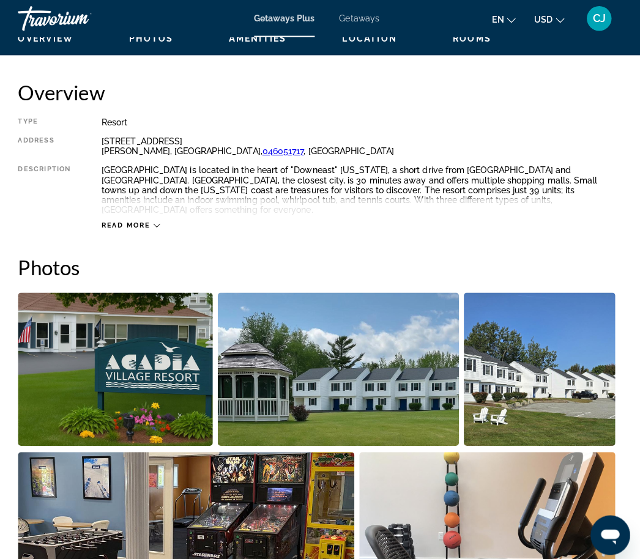
scroll to position [599, 0]
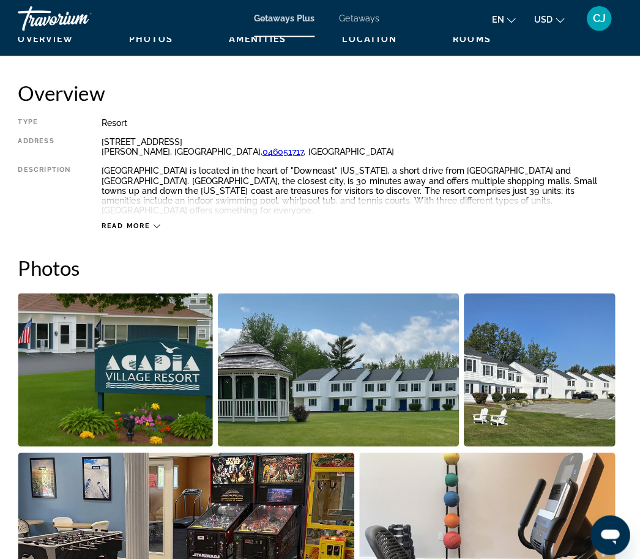
click at [150, 220] on div "Read more" at bounding box center [136, 224] width 58 height 8
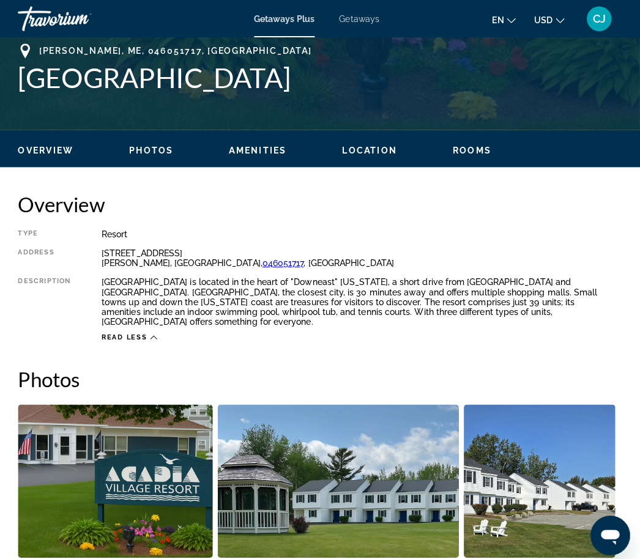
scroll to position [489, 0]
click at [372, 144] on span "Location" at bounding box center [372, 149] width 54 height 10
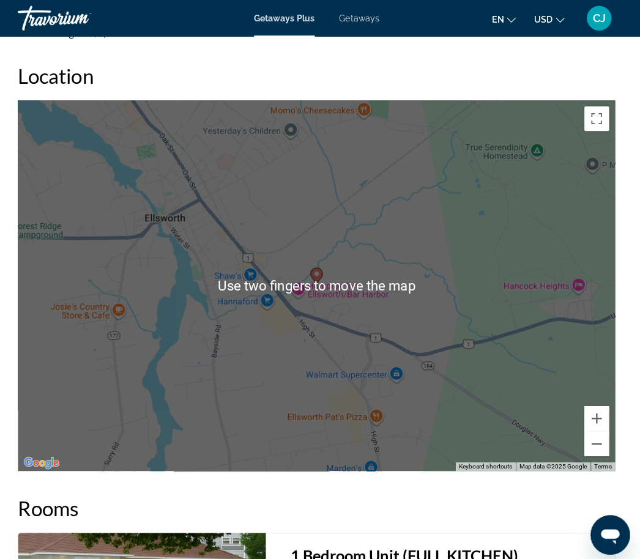
scroll to position [2080, 0]
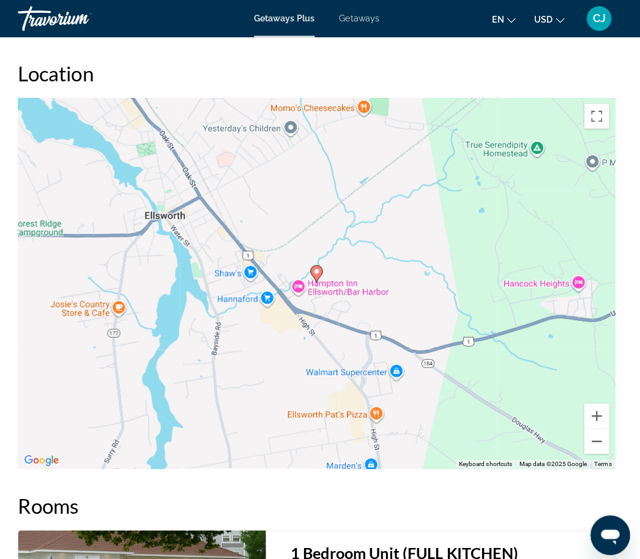
click at [531, 310] on div "To activate drag with keyboard, press Alt + Enter. Once in keyboard drag state,…" at bounding box center [319, 280] width 591 height 367
click at [564, 488] on h2 "Rooms" at bounding box center [319, 500] width 591 height 24
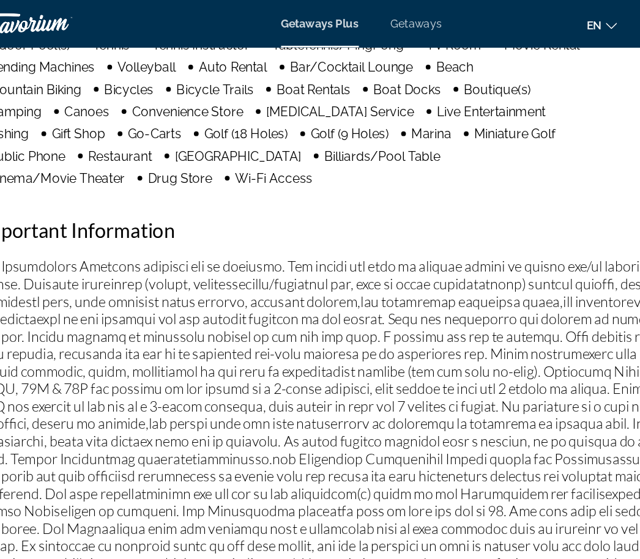
scroll to position [1552, 0]
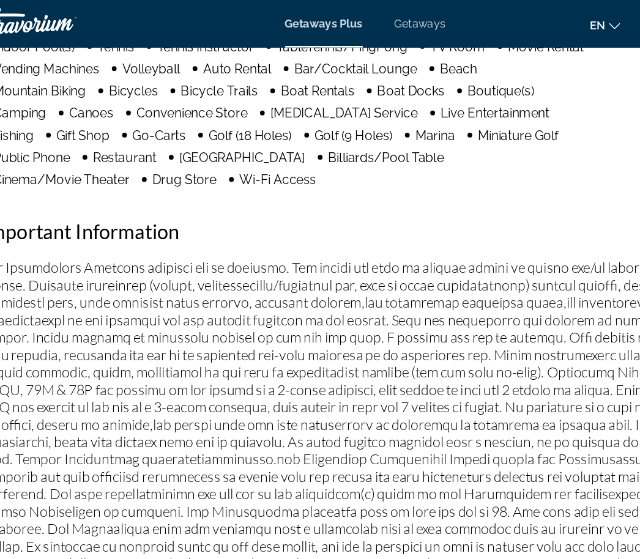
click at [493, 200] on p "Main content" at bounding box center [319, 381] width 591 height 363
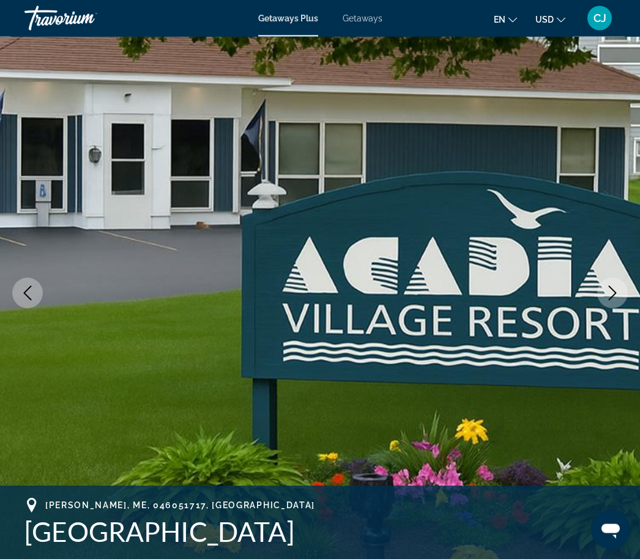
scroll to position [0, 0]
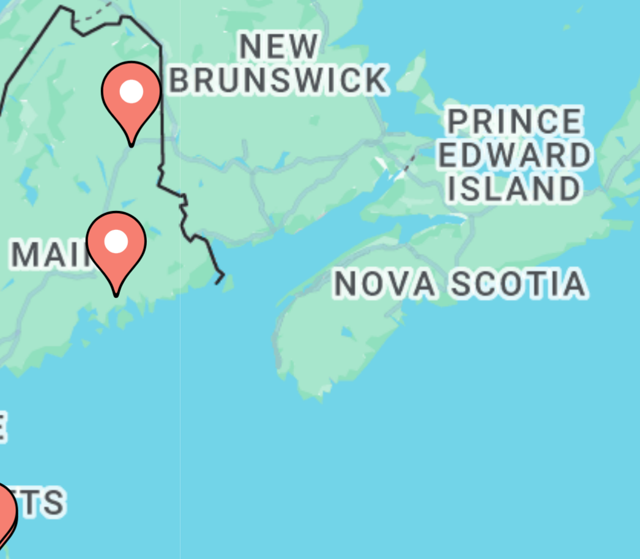
type input "**********"
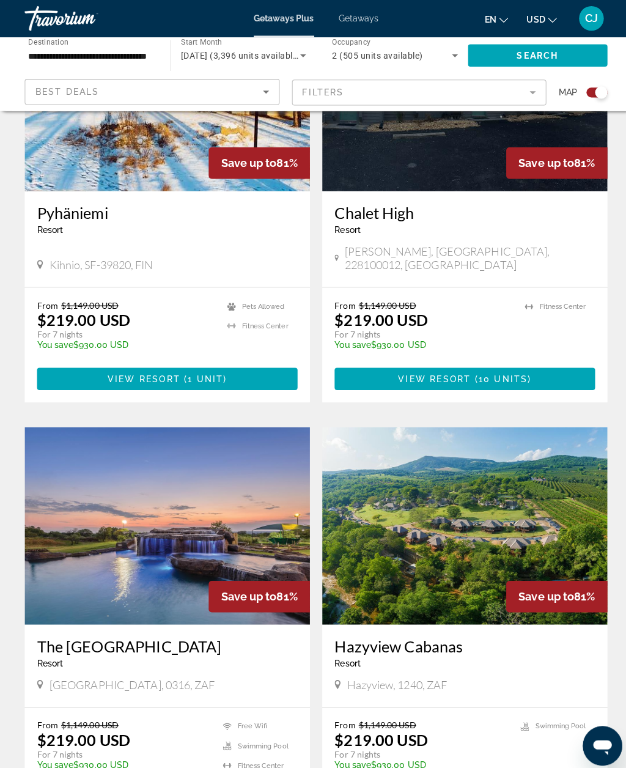
scroll to position [539, 0]
